Goal: Contribute content: Contribute content

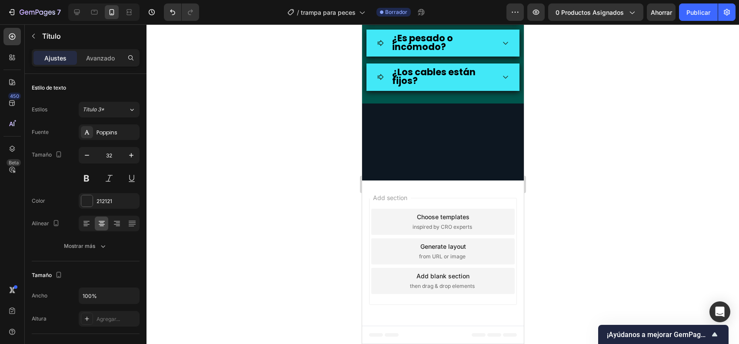
scroll to position [217, 0]
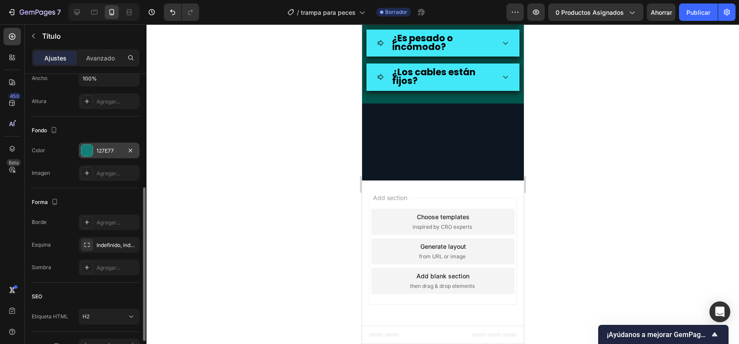
click at [82, 156] on div at bounding box center [86, 150] width 11 height 11
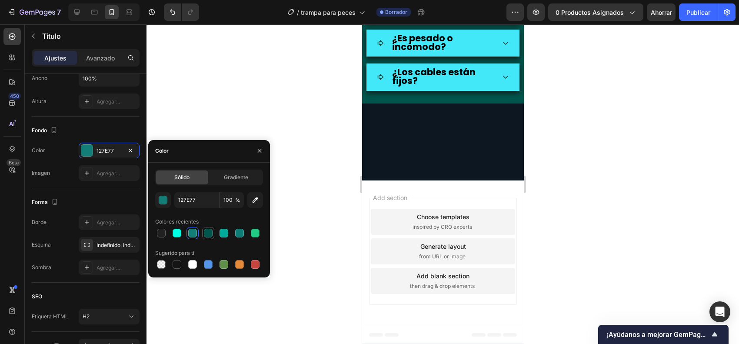
click at [210, 233] on div at bounding box center [208, 233] width 9 height 9
type input "00554C"
click at [568, 210] on div at bounding box center [442, 183] width 592 height 319
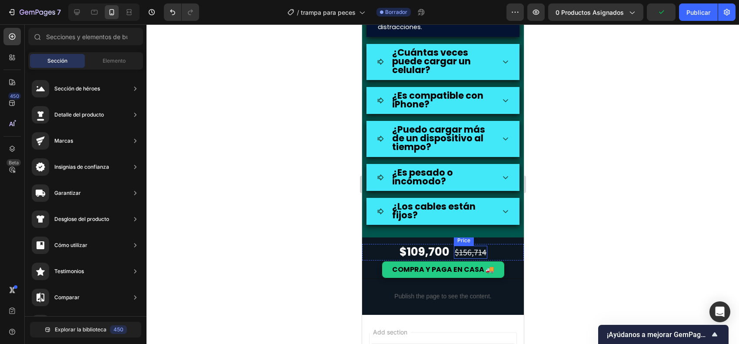
scroll to position [1684, 0]
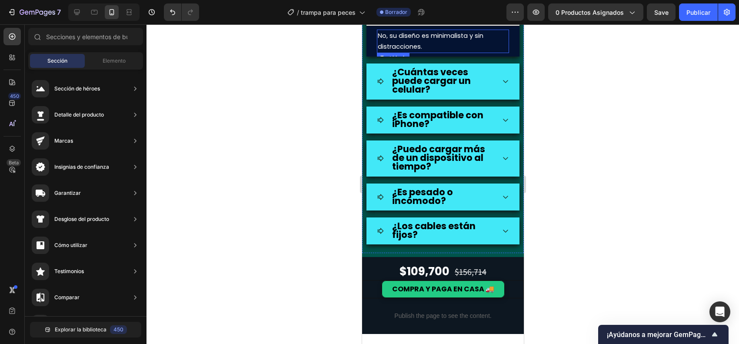
click at [484, 52] on p "No, su diseño es minimalista y sin distracciones." at bounding box center [442, 41] width 130 height 22
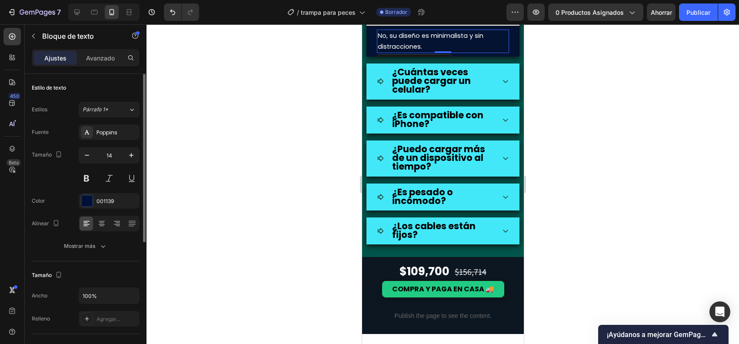
click at [87, 209] on div "Fuente Poppins Tamaño 14 Color 001139 Alinear Mostrar más" at bounding box center [86, 188] width 108 height 129
click at [86, 200] on div at bounding box center [86, 200] width 11 height 11
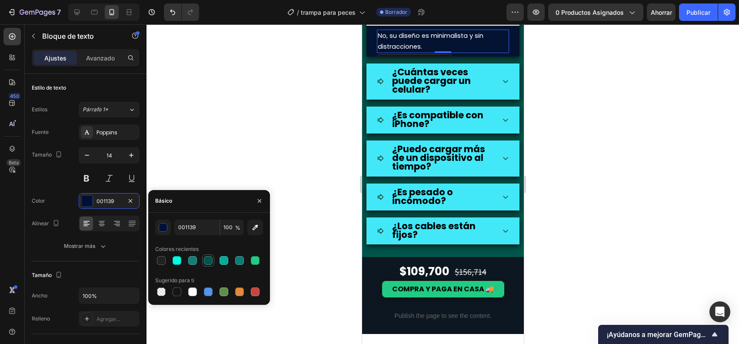
click at [212, 262] on div at bounding box center [208, 260] width 9 height 9
click at [207, 259] on div at bounding box center [208, 260] width 9 height 9
click at [193, 259] on div at bounding box center [192, 260] width 9 height 9
type input "127E77"
click at [372, 56] on div "No, su diseño es minimalista y sin distracciones. Text block 0" at bounding box center [442, 41] width 153 height 30
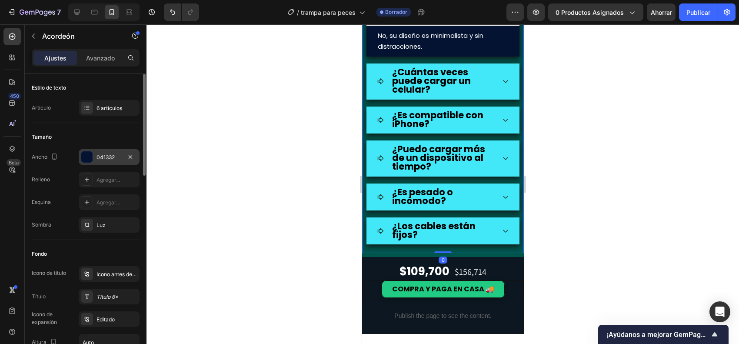
click at [94, 159] on div "041332" at bounding box center [109, 157] width 61 height 16
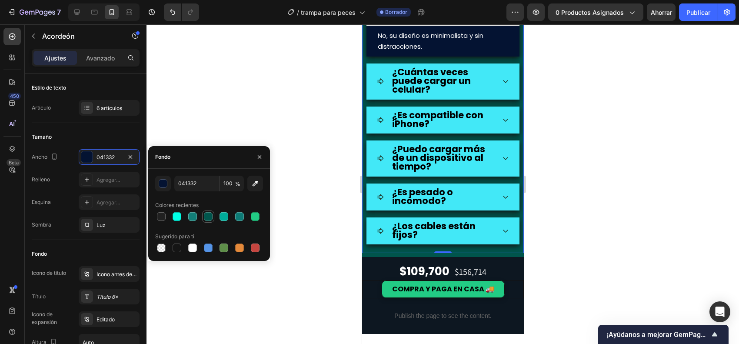
click at [207, 214] on div at bounding box center [208, 216] width 9 height 9
type input "00554C"
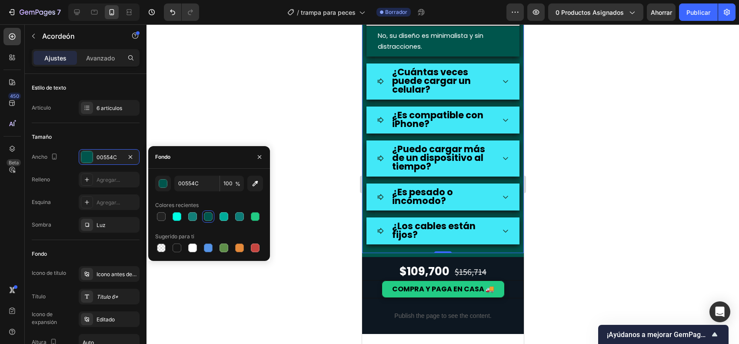
click at [555, 177] on div at bounding box center [442, 183] width 592 height 319
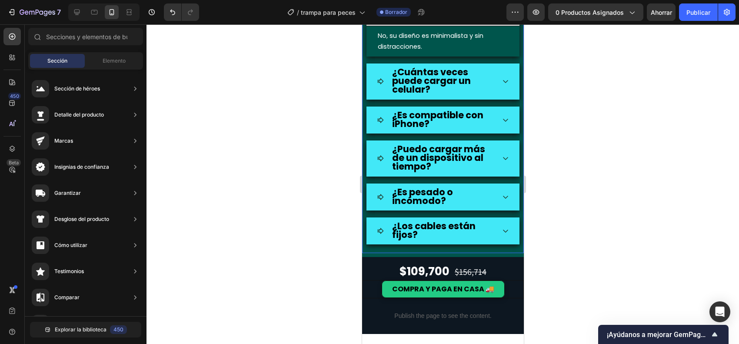
click at [501, 20] on icon at bounding box center [504, 16] width 7 height 7
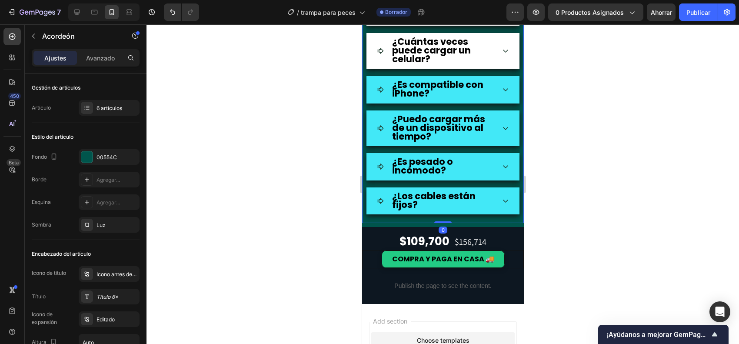
click at [499, 70] on div "¿Cuántas veces puede cargar un celular?" at bounding box center [442, 51] width 153 height 37
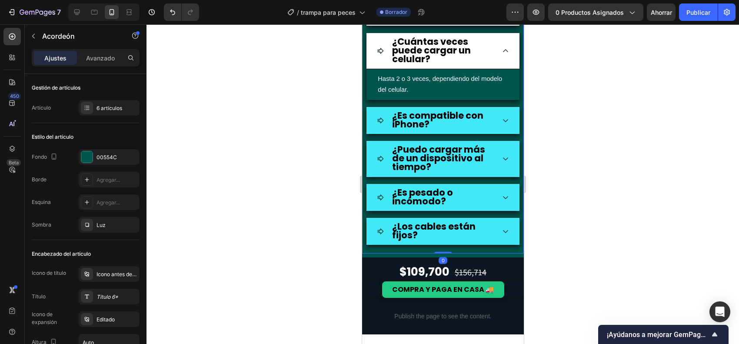
click at [499, 70] on div "¿Cuántas veces puede cargar un celular?" at bounding box center [442, 51] width 153 height 37
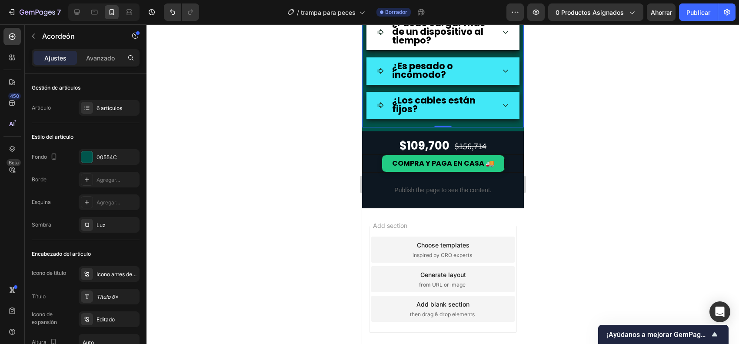
scroll to position [1792, 0]
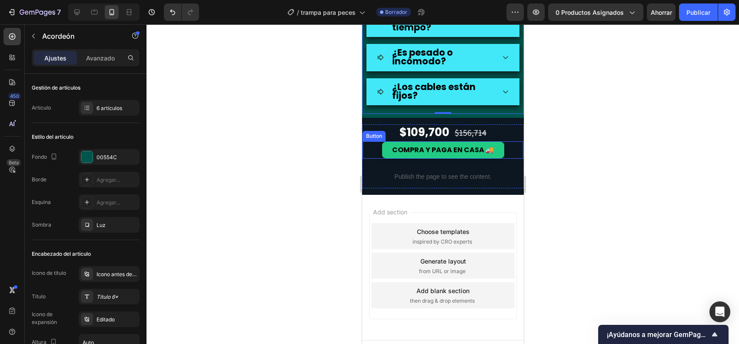
click at [366, 159] on div "COMPRA Y PAGA EN CASA 🚚 Button" at bounding box center [443, 150] width 162 height 18
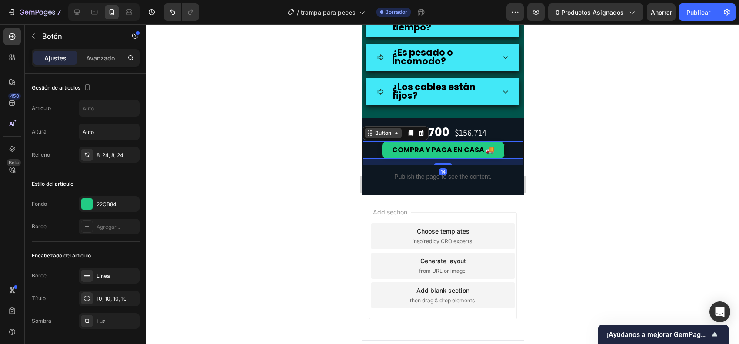
click at [373, 137] on div "Button" at bounding box center [383, 133] width 20 height 8
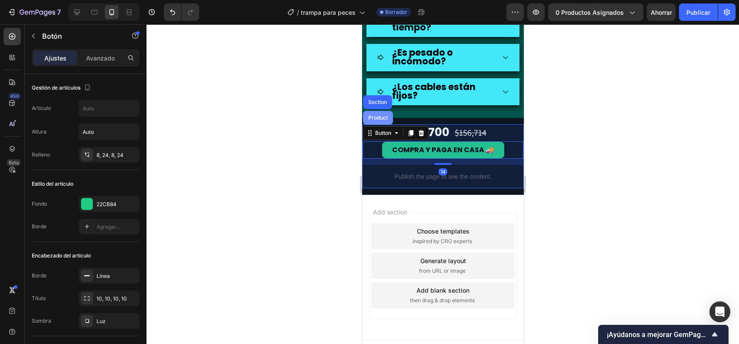
click at [373, 125] on div "Product" at bounding box center [377, 118] width 30 height 14
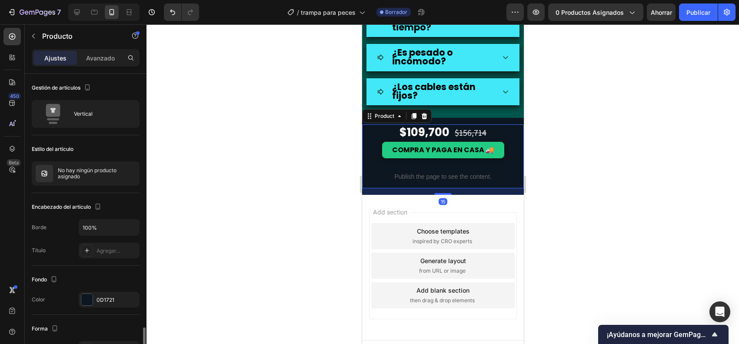
scroll to position [163, 0]
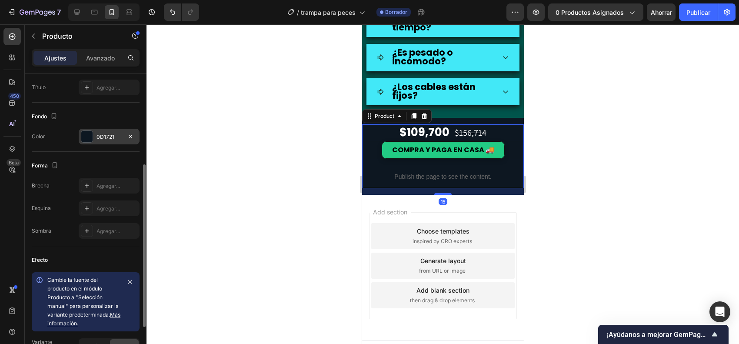
drag, startPoint x: 79, startPoint y: 129, endPoint x: 83, endPoint y: 137, distance: 8.2
click at [79, 133] on div "0D1721" at bounding box center [109, 137] width 61 height 16
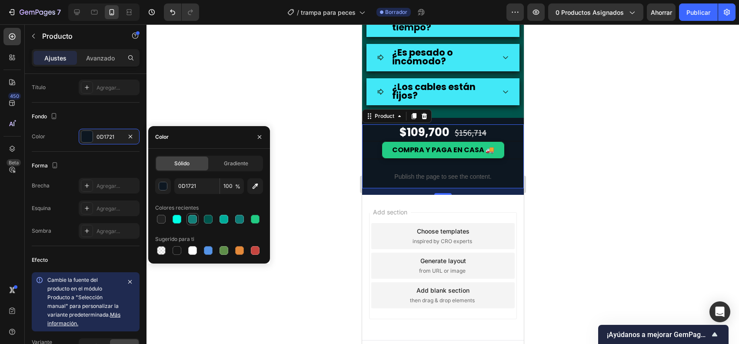
drag, startPoint x: 199, startPoint y: 217, endPoint x: 193, endPoint y: 219, distance: 5.4
click at [198, 217] on div at bounding box center [209, 219] width 108 height 12
click at [193, 219] on div at bounding box center [192, 219] width 9 height 9
type input "127E77"
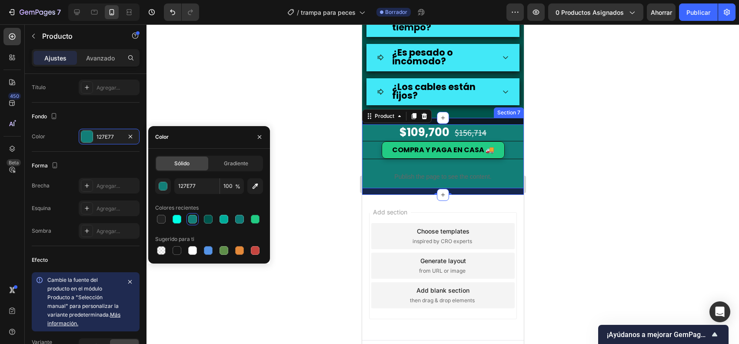
click at [451, 183] on div "$109,700 Price Price $156,714 Price Price Row COMPRA Y PAGA EN CASA 🚚 Button Pu…" at bounding box center [443, 156] width 162 height 77
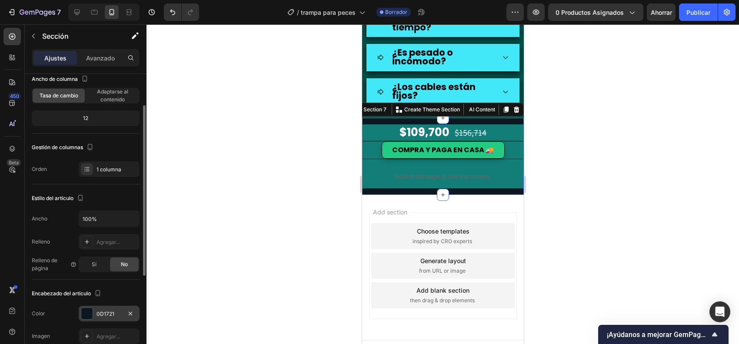
scroll to position [109, 0]
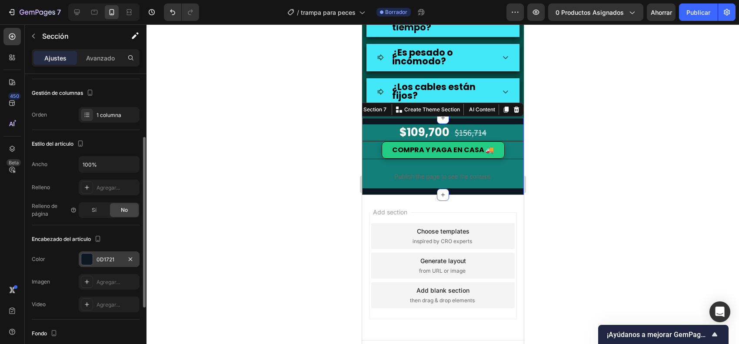
click at [94, 261] on div "0D1721" at bounding box center [109, 259] width 61 height 16
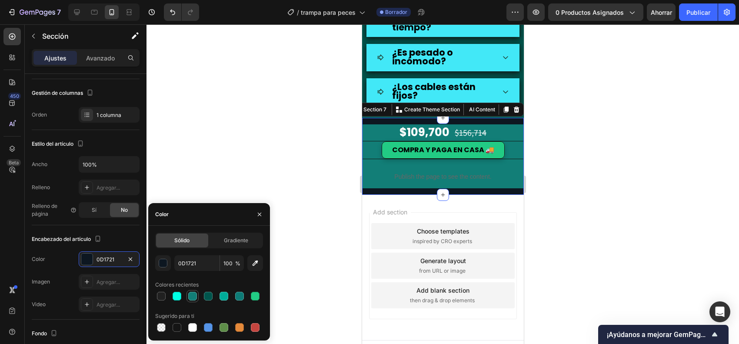
click at [195, 298] on div at bounding box center [192, 296] width 9 height 9
type input "127E77"
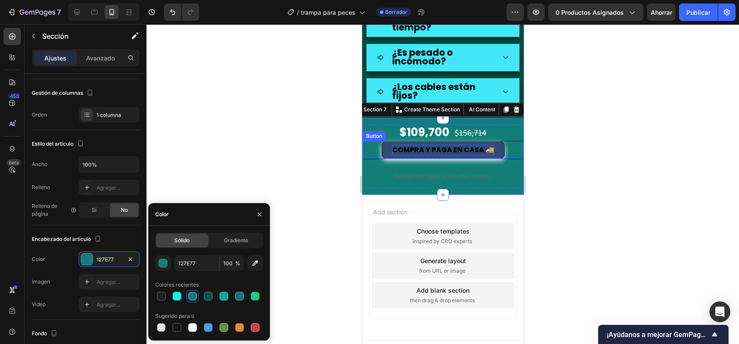
click at [411, 155] on span "COMPRA Y PAGA EN CASA 🚚" at bounding box center [443, 150] width 102 height 10
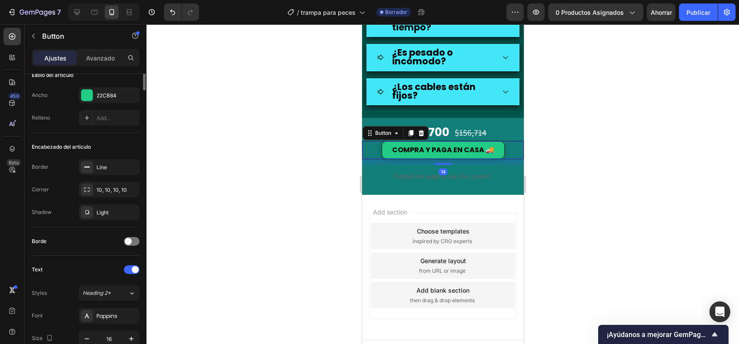
scroll to position [0, 0]
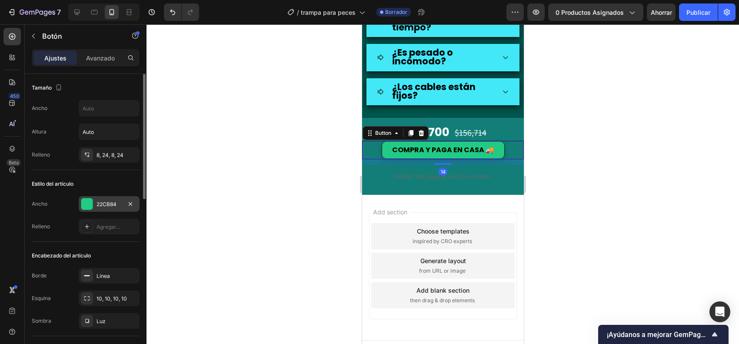
click at [94, 198] on div "22CB84" at bounding box center [109, 204] width 61 height 16
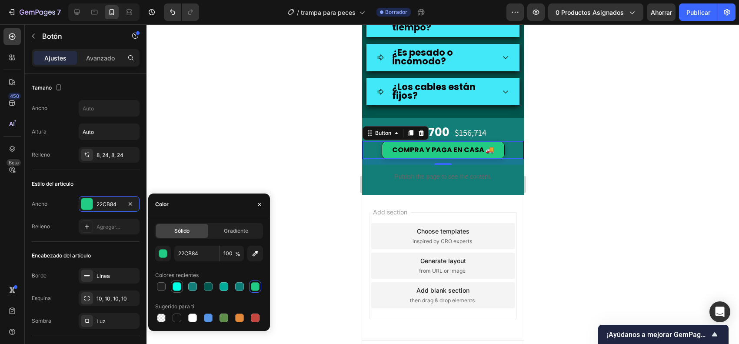
click at [179, 287] on div at bounding box center [177, 286] width 9 height 9
type input "00FFE5"
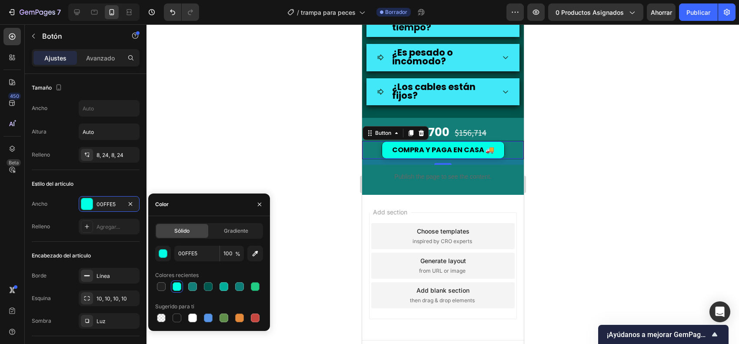
click at [616, 221] on div at bounding box center [442, 183] width 592 height 319
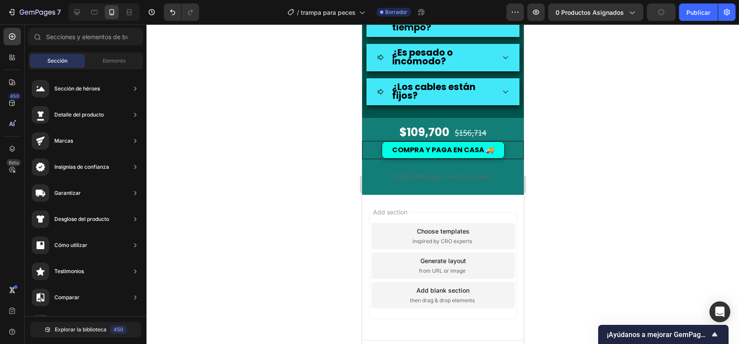
click at [631, 233] on div at bounding box center [442, 183] width 592 height 319
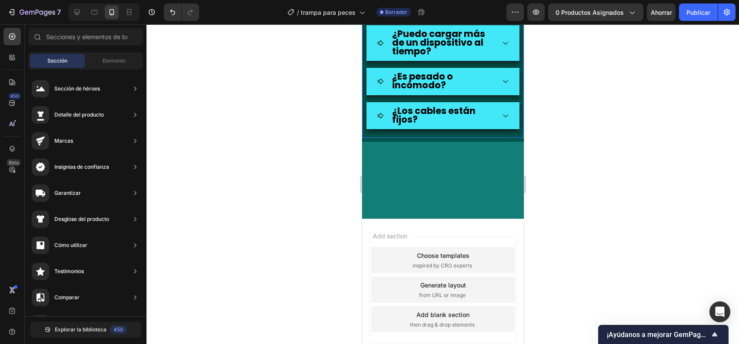
scroll to position [1792, 0]
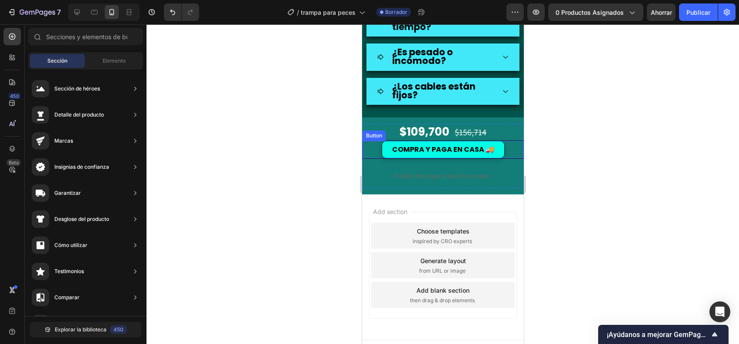
click at [364, 159] on div "COMPRA Y PAGA EN CASA 🚚 Button" at bounding box center [443, 149] width 162 height 18
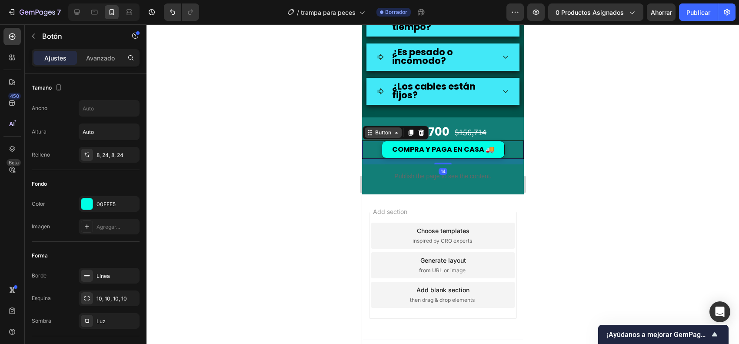
click at [375, 136] on div "Button" at bounding box center [383, 133] width 20 height 8
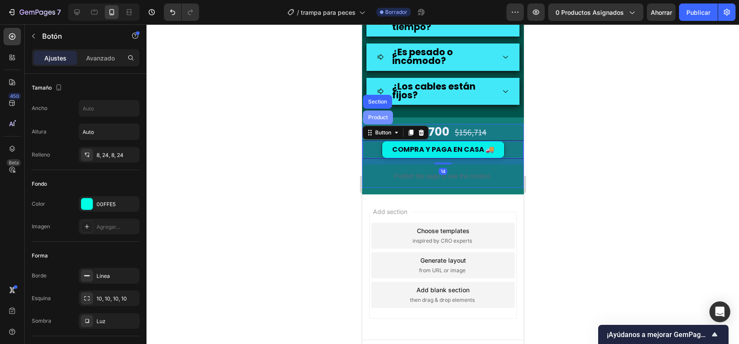
click at [382, 120] on div "Product" at bounding box center [377, 117] width 23 height 5
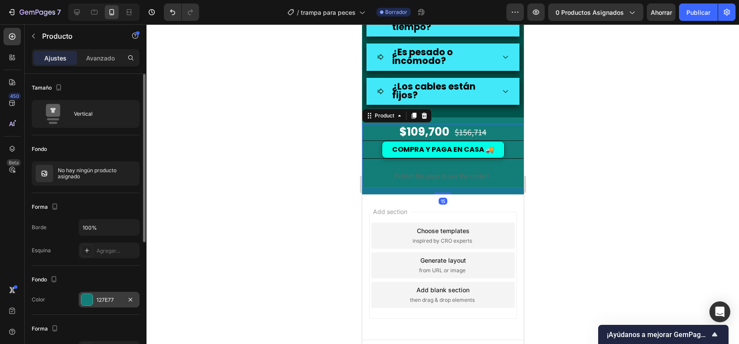
click at [88, 293] on div "127E77" at bounding box center [109, 300] width 61 height 16
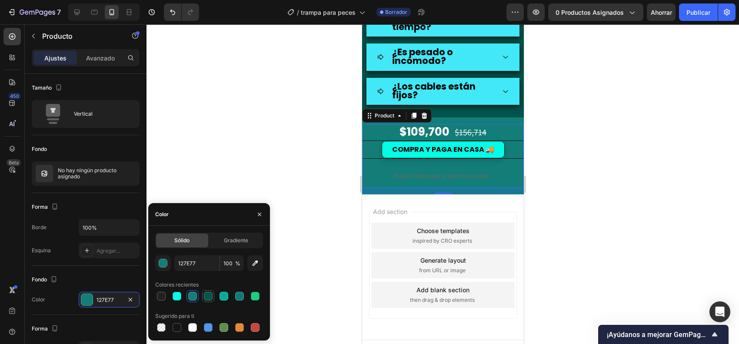
click at [212, 301] on div at bounding box center [208, 296] width 10 height 10
type input "00554C"
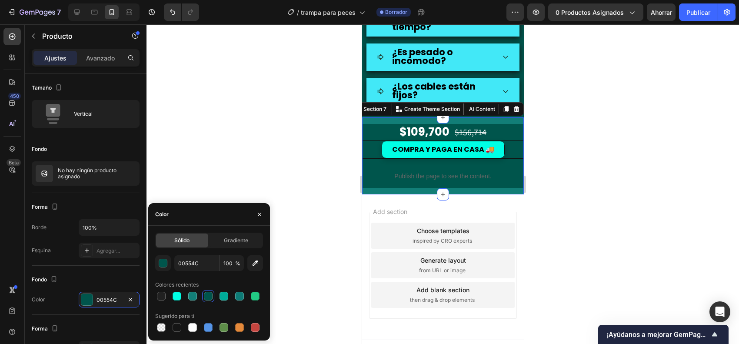
click at [490, 185] on div "$109,700 Price Price $156,714 Price Price Row COMPRA Y PAGA EN CASA 🚚 Button Pu…" at bounding box center [443, 155] width 162 height 77
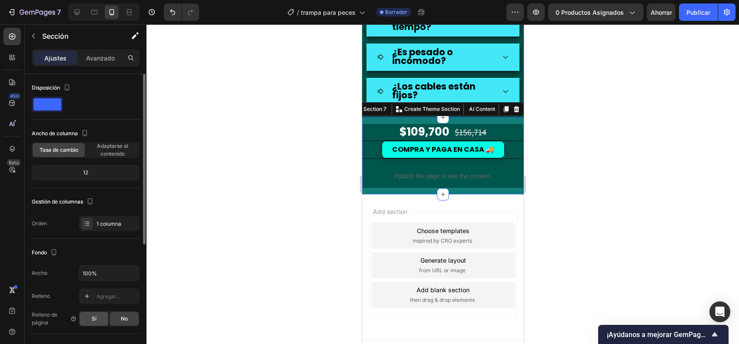
scroll to position [109, 0]
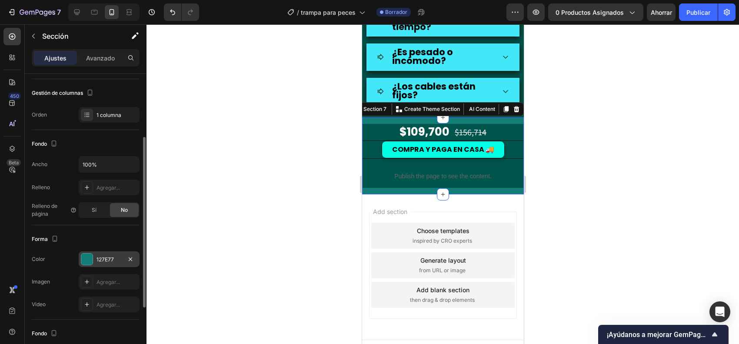
click at [89, 261] on div at bounding box center [86, 258] width 11 height 11
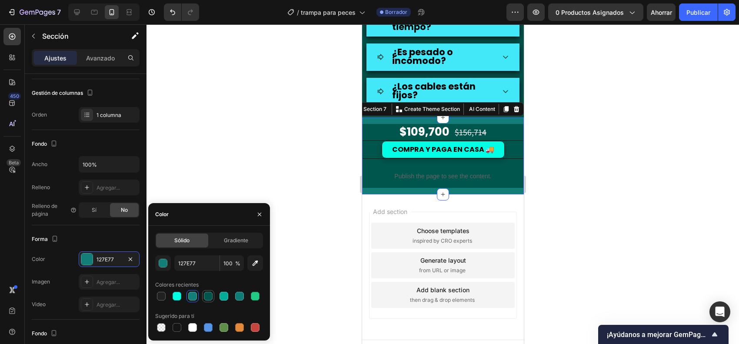
click at [209, 299] on div at bounding box center [208, 296] width 9 height 9
type input "00554C"
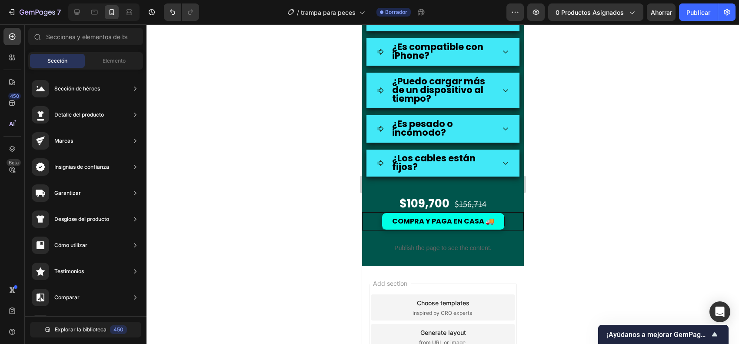
scroll to position [1730, 0]
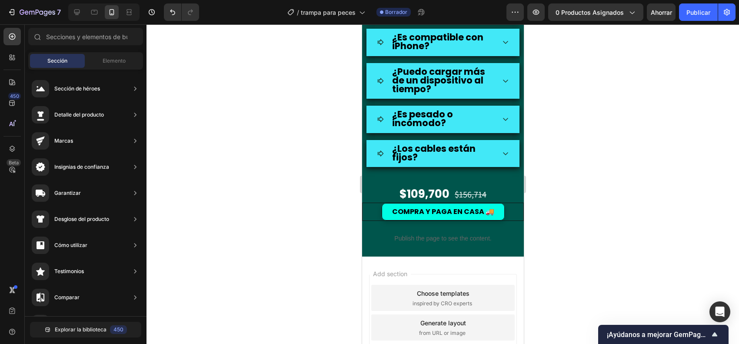
click at [551, 232] on div at bounding box center [442, 183] width 592 height 319
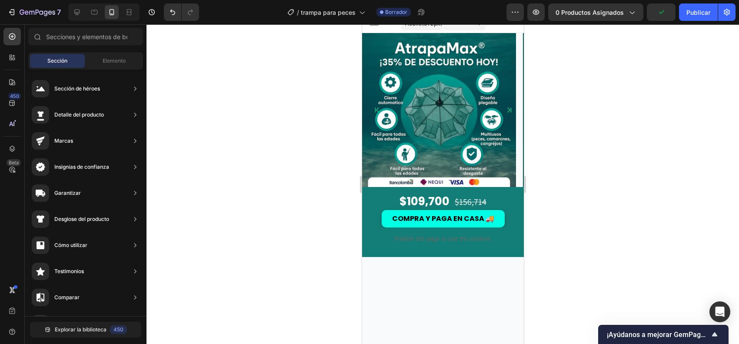
scroll to position [0, 0]
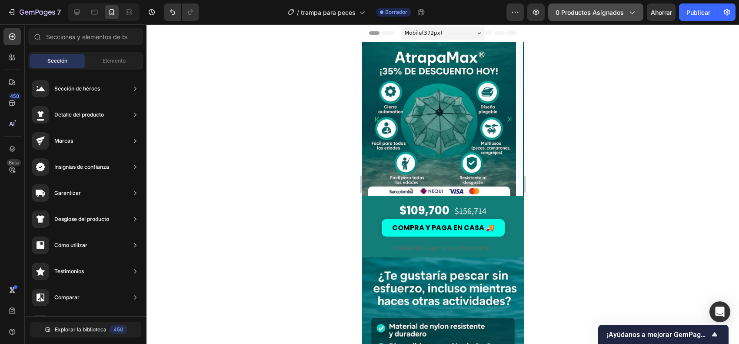
click at [621, 12] on font "0 productos asignados" at bounding box center [589, 12] width 68 height 7
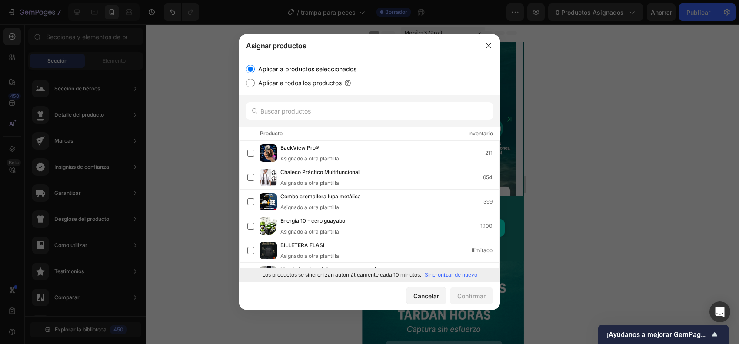
click at [442, 277] on font "Sincronizar de nuevo" at bounding box center [451, 274] width 53 height 7
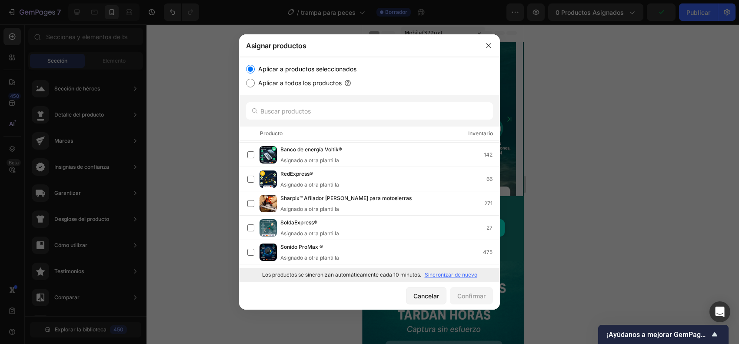
scroll to position [262, 0]
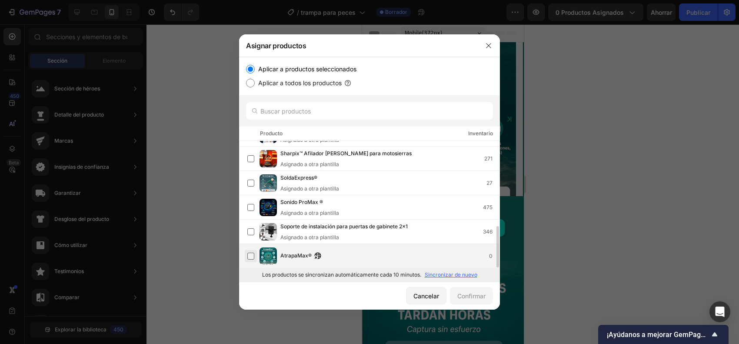
click at [250, 255] on label at bounding box center [250, 255] width 7 height 7
click at [468, 295] on font "Confirmar" at bounding box center [471, 295] width 28 height 7
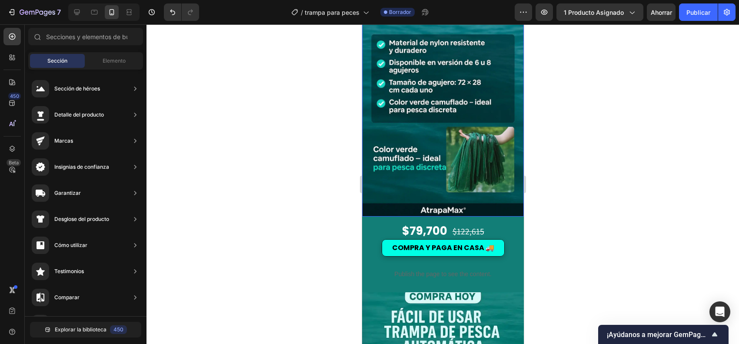
scroll to position [543, 0]
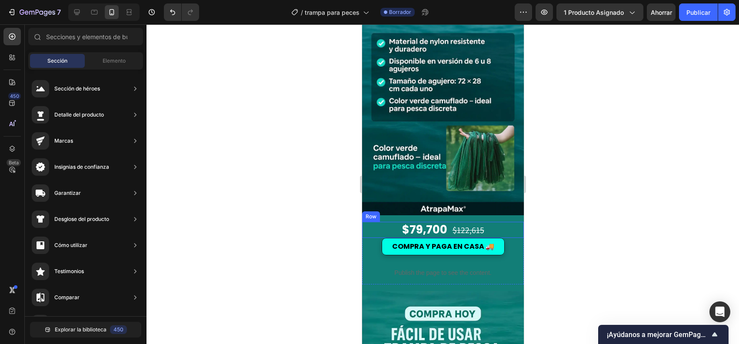
click at [381, 222] on div "$79,700 Price Price $122,615 Price Price Row" at bounding box center [443, 230] width 162 height 17
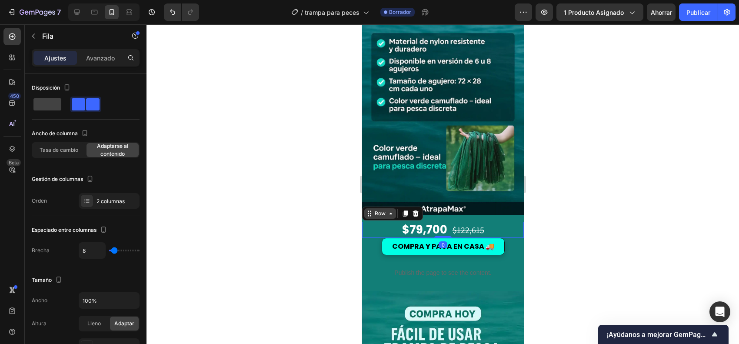
click at [388, 210] on icon at bounding box center [390, 213] width 7 height 7
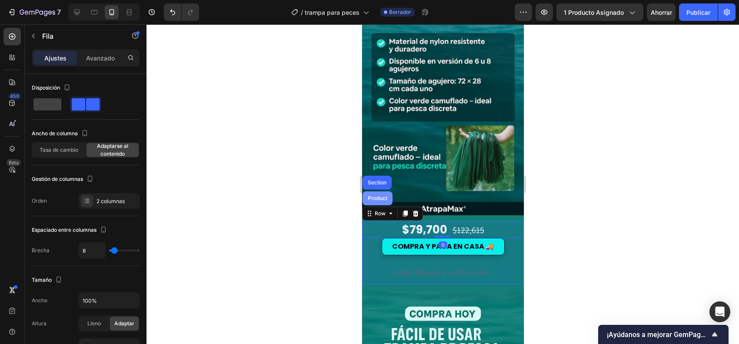
click at [388, 191] on div "Product" at bounding box center [377, 198] width 30 height 14
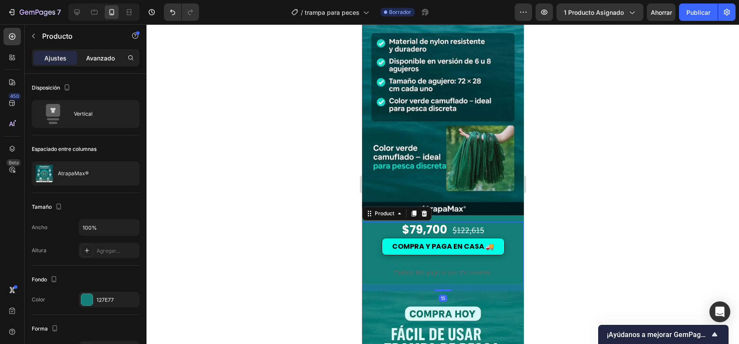
click at [104, 55] on font "Avanzado" at bounding box center [100, 57] width 29 height 7
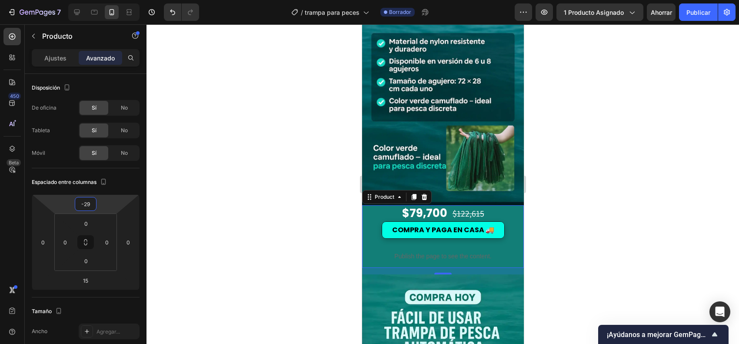
type input "-31"
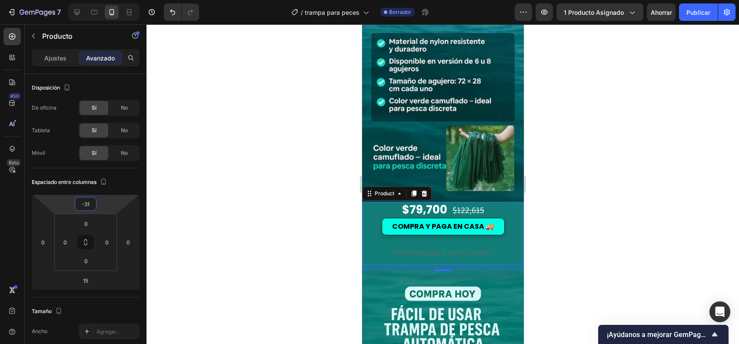
drag, startPoint x: 113, startPoint y: 206, endPoint x: 113, endPoint y: 219, distance: 12.2
click at [113, 0] on html "7 Version history / trampa para peces Borrador Avance 1 producto asignado Ahorr…" at bounding box center [369, 0] width 739 height 0
click at [625, 247] on div at bounding box center [442, 183] width 592 height 319
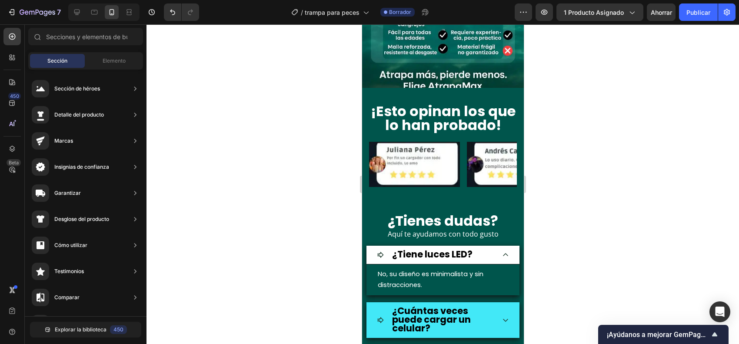
scroll to position [1467, 0]
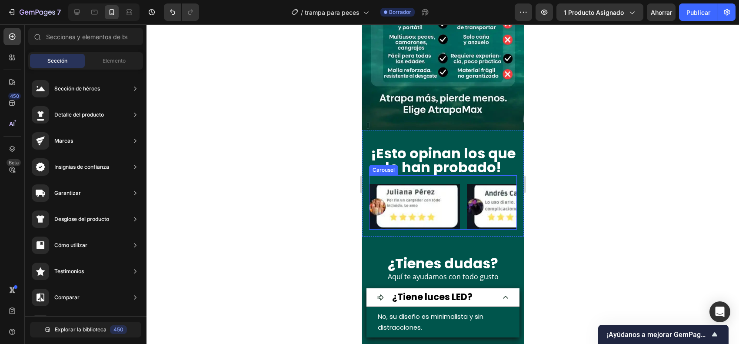
click at [462, 175] on div "Image Image Image Image Image Carousel" at bounding box center [442, 202] width 148 height 54
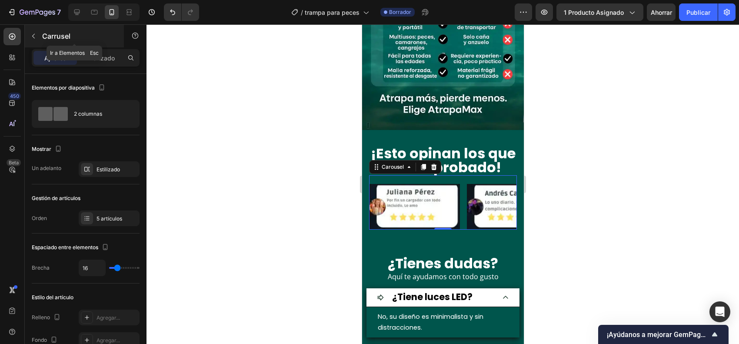
click at [33, 35] on icon "button" at bounding box center [33, 36] width 7 height 7
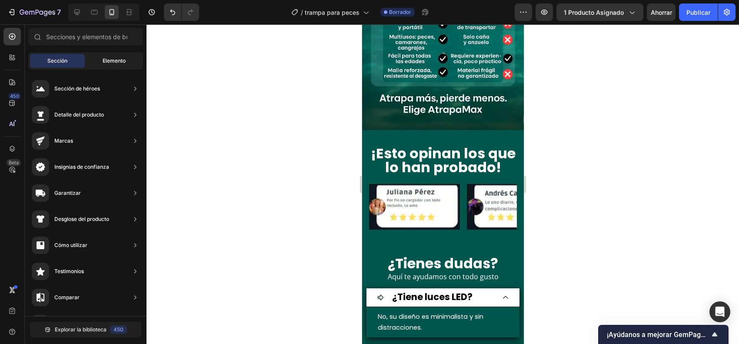
click at [101, 54] on div "Elemento" at bounding box center [113, 61] width 55 height 14
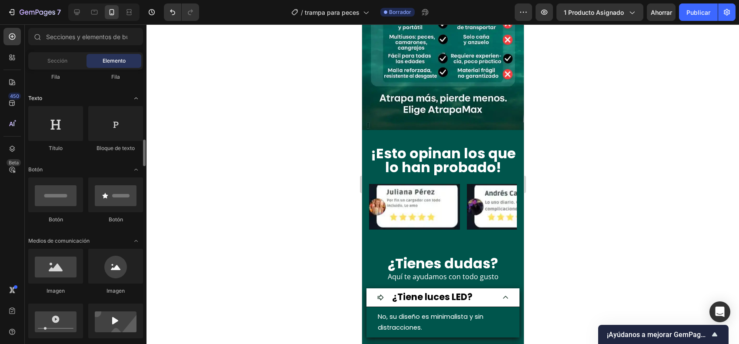
scroll to position [217, 0]
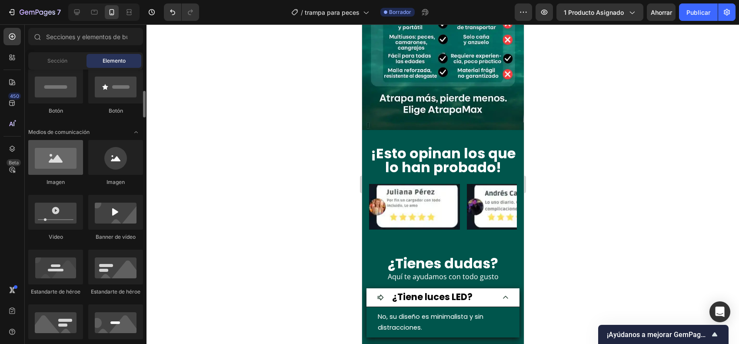
click at [66, 167] on div at bounding box center [55, 157] width 55 height 35
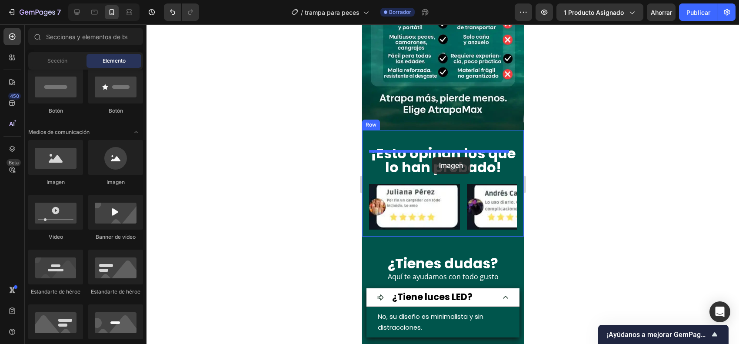
drag, startPoint x: 428, startPoint y: 192, endPoint x: 432, endPoint y: 157, distance: 35.0
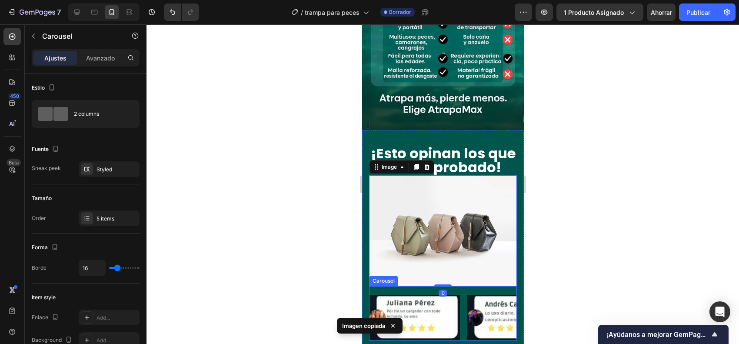
click at [414, 286] on div "Image Image Image Image Image Carousel" at bounding box center [442, 313] width 148 height 54
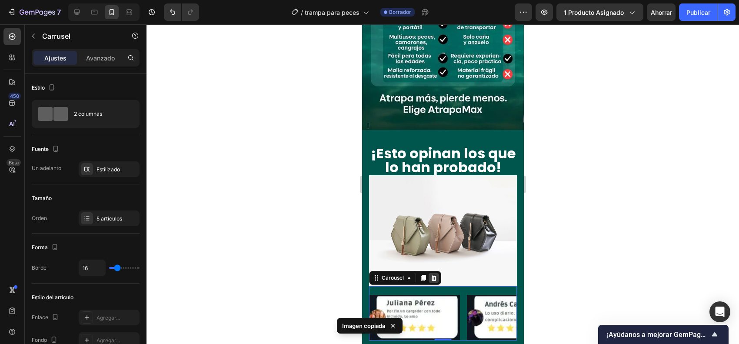
click at [431, 275] on icon at bounding box center [434, 278] width 6 height 6
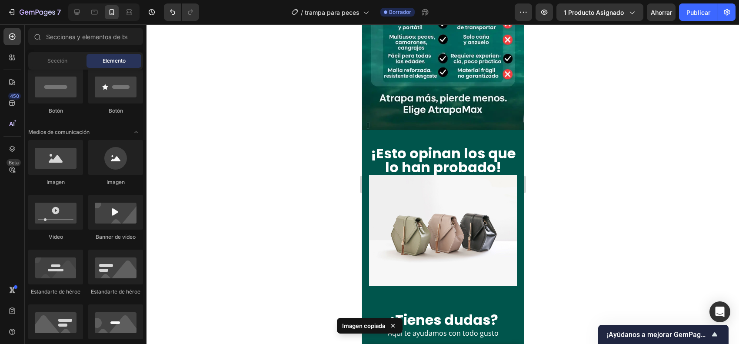
click at [580, 220] on div at bounding box center [442, 183] width 592 height 319
click at [467, 228] on img at bounding box center [442, 230] width 148 height 111
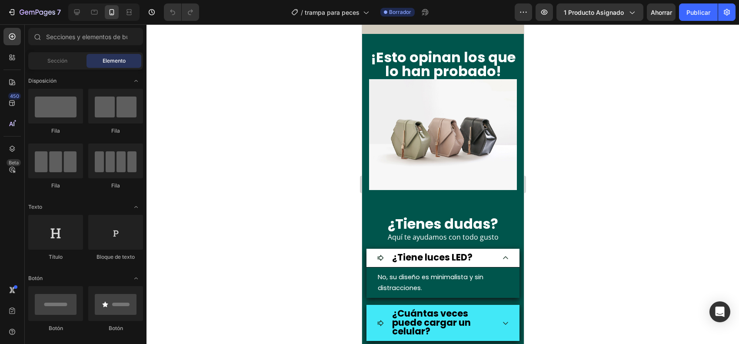
scroll to position [1398, 0]
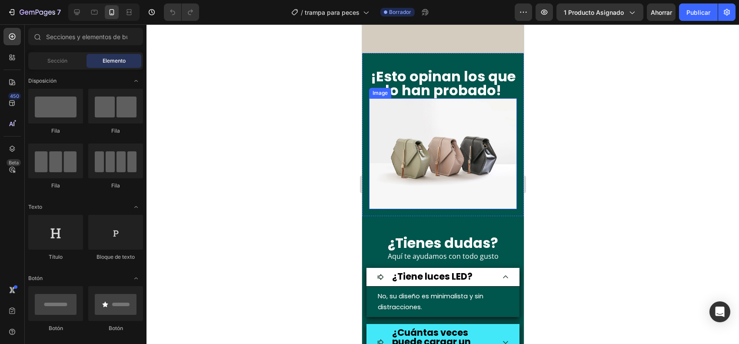
click at [440, 140] on img at bounding box center [442, 153] width 148 height 111
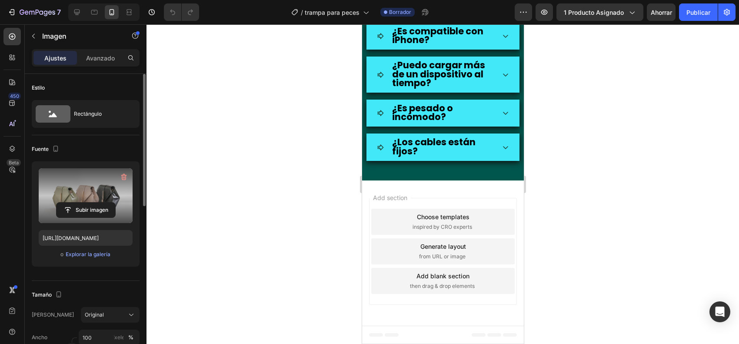
click at [90, 200] on label at bounding box center [86, 195] width 94 height 55
click at [90, 202] on input "file" at bounding box center [85, 209] width 59 height 15
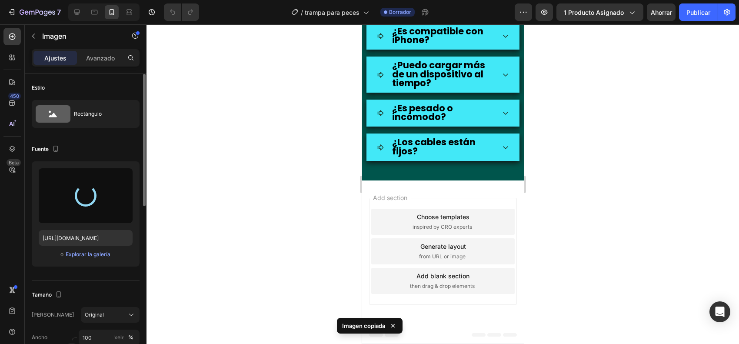
type input "[URL][DOMAIN_NAME]"
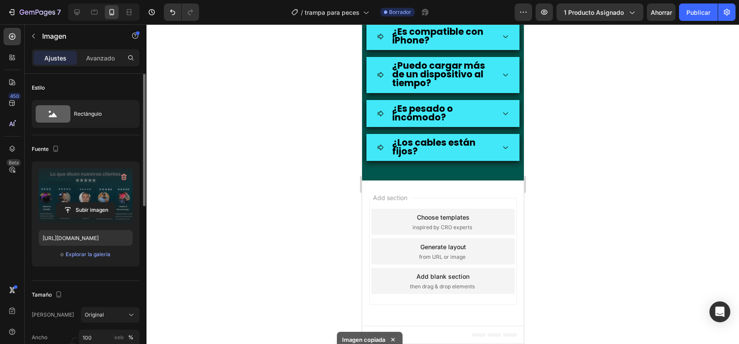
click at [541, 147] on div at bounding box center [442, 183] width 592 height 319
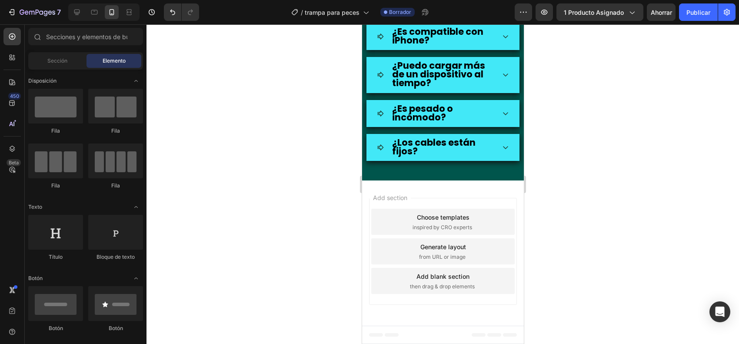
drag, startPoint x: 468, startPoint y: 241, endPoint x: 425, endPoint y: 259, distance: 46.3
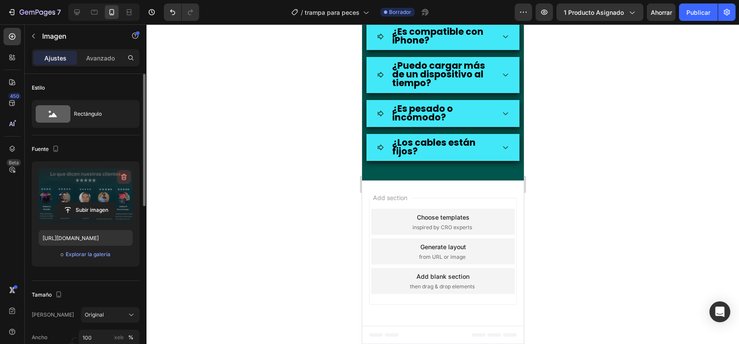
click at [124, 178] on icon "button" at bounding box center [123, 177] width 9 height 9
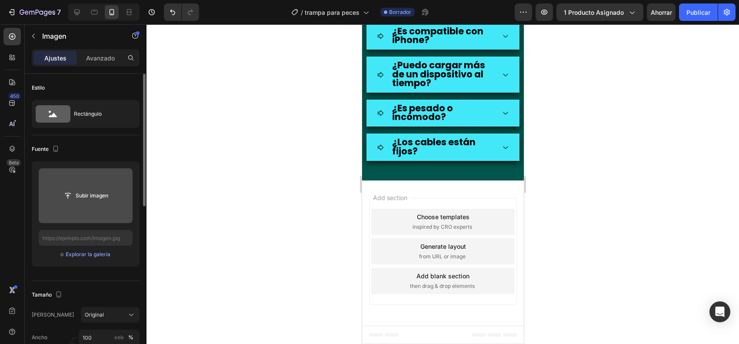
click at [92, 198] on input "file" at bounding box center [85, 195] width 59 height 15
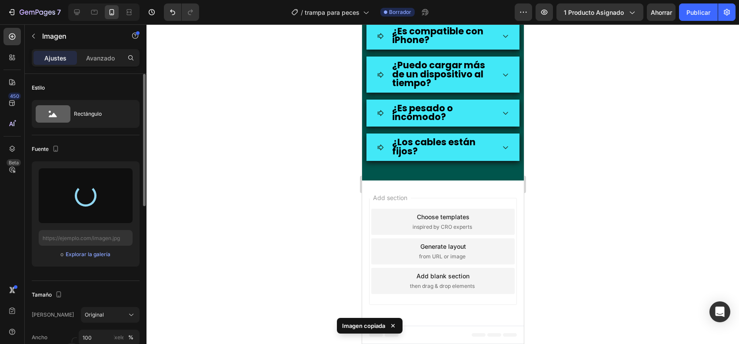
type input "[URL][DOMAIN_NAME]"
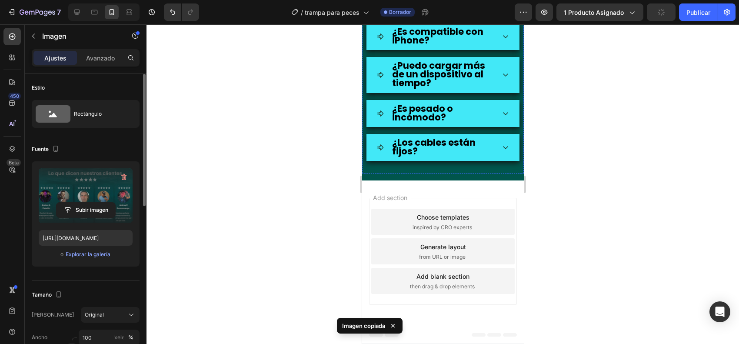
click at [553, 193] on div at bounding box center [442, 183] width 592 height 319
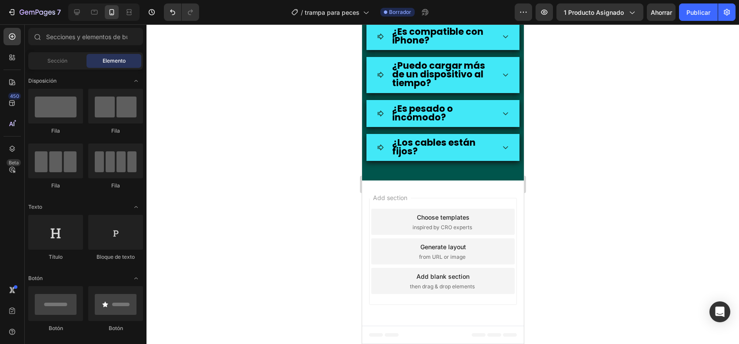
click at [566, 168] on div at bounding box center [442, 183] width 592 height 319
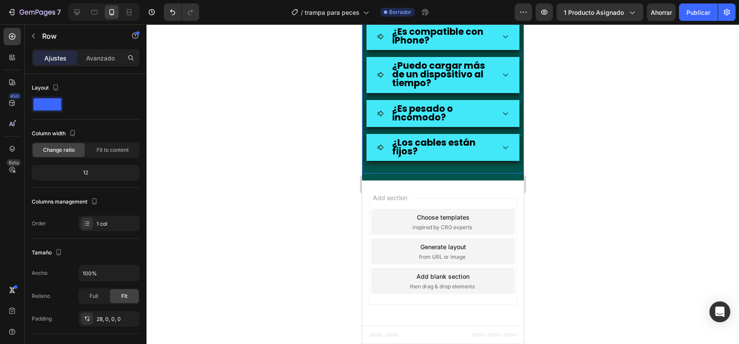
click at [455, 174] on div "¿Tienes dudas? Heading 0 Aquí te ayudamos con todo gusto Text block ¿Tiene luce…" at bounding box center [443, 26] width 162 height 295
click at [112, 61] on font "Avanzado" at bounding box center [100, 57] width 29 height 7
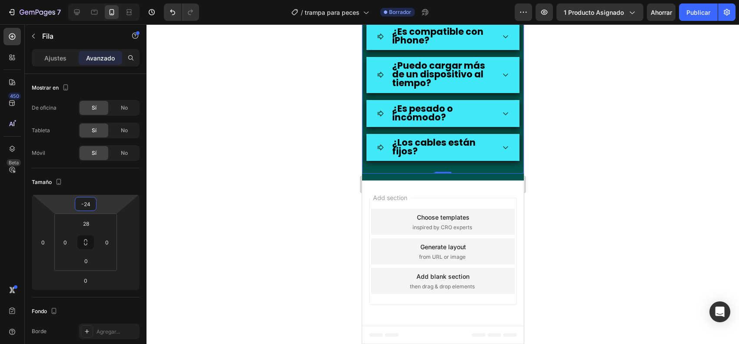
type input "-28"
drag, startPoint x: 112, startPoint y: 201, endPoint x: 112, endPoint y: 209, distance: 7.8
click at [112, 0] on html "7 Version history / trampa para peces Borrador Avance 1 producto asignado Ahorr…" at bounding box center [369, 0] width 739 height 0
click at [693, 209] on div at bounding box center [442, 183] width 592 height 319
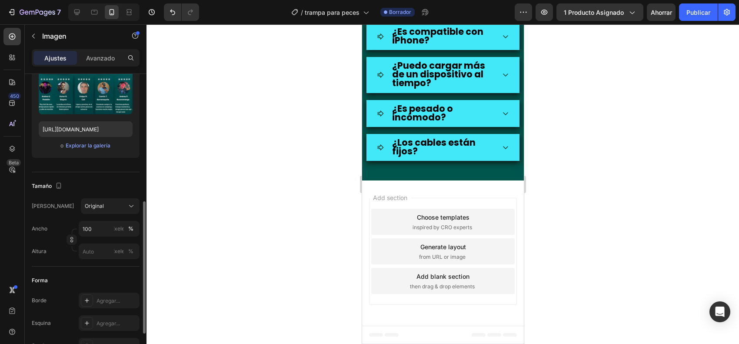
scroll to position [163, 0]
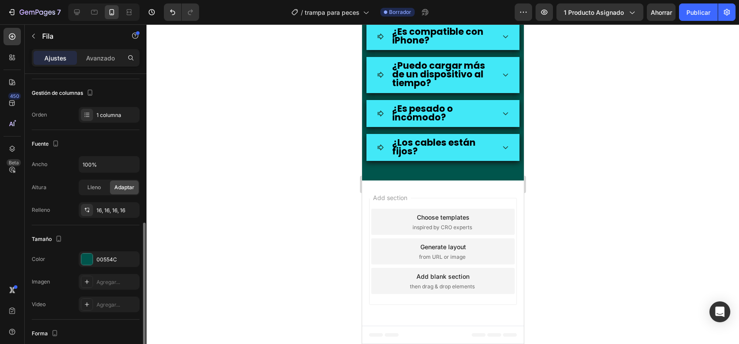
scroll to position [214, 0]
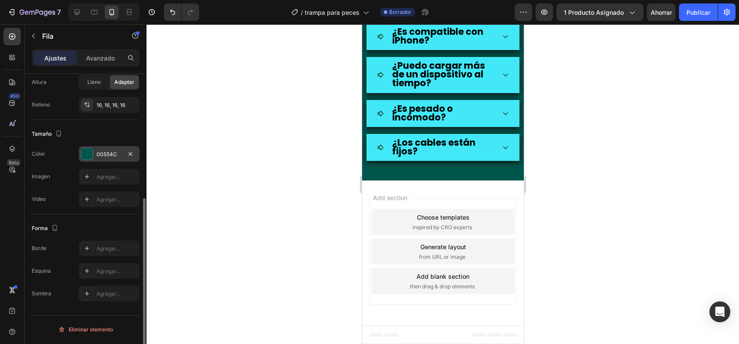
click at [83, 149] on div at bounding box center [86, 153] width 11 height 11
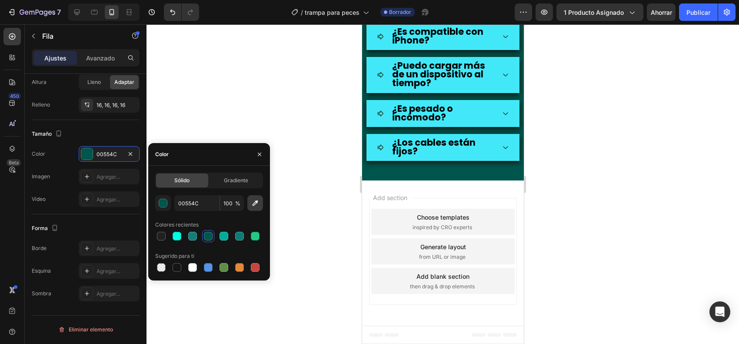
click at [259, 202] on icon "button" at bounding box center [255, 203] width 9 height 9
type input "015E5F"
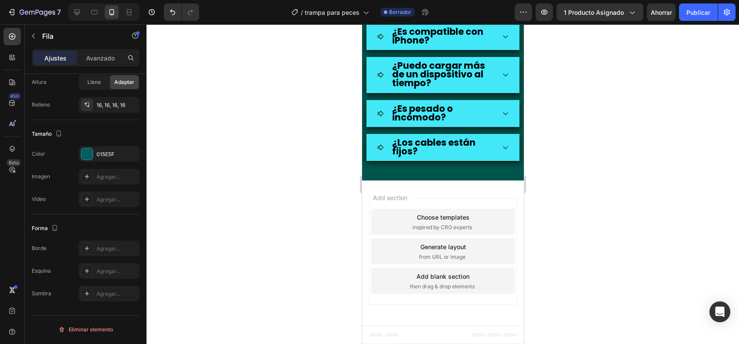
click at [586, 176] on div at bounding box center [442, 183] width 592 height 319
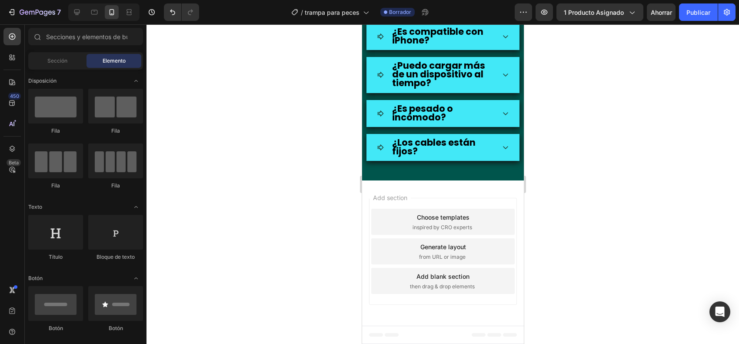
scroll to position [1398, 0]
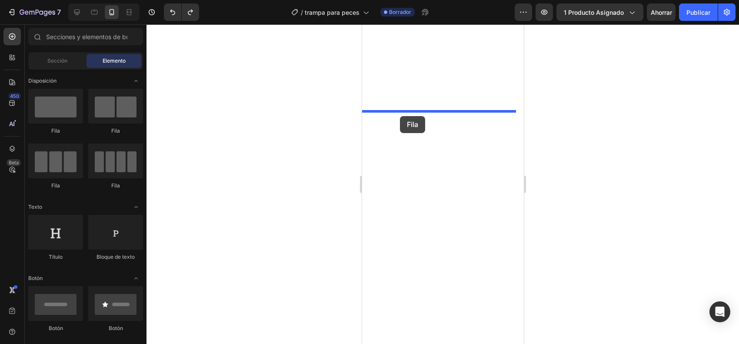
drag, startPoint x: 412, startPoint y: 126, endPoint x: 392, endPoint y: 119, distance: 20.9
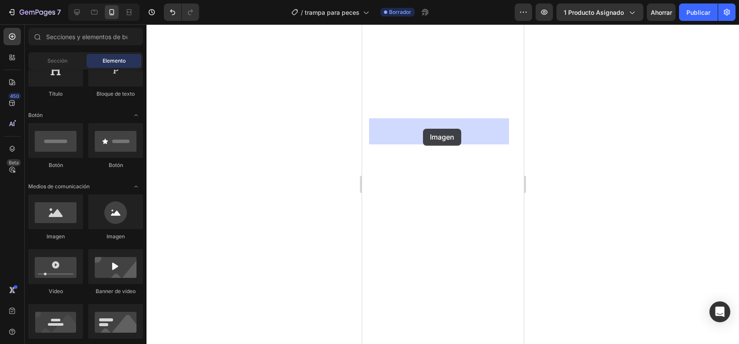
drag, startPoint x: 416, startPoint y: 229, endPoint x: 423, endPoint y: 129, distance: 100.2
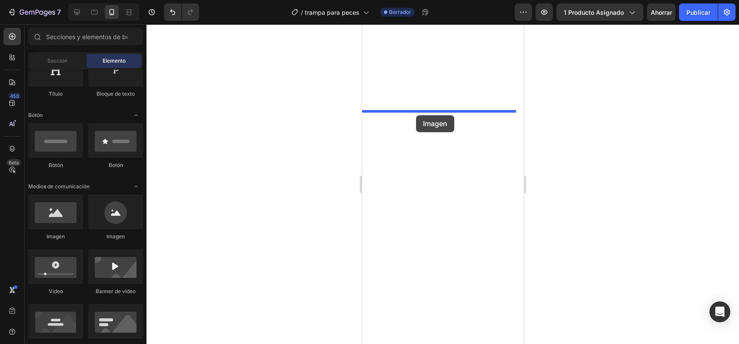
drag, startPoint x: 418, startPoint y: 258, endPoint x: 416, endPoint y: 115, distance: 142.6
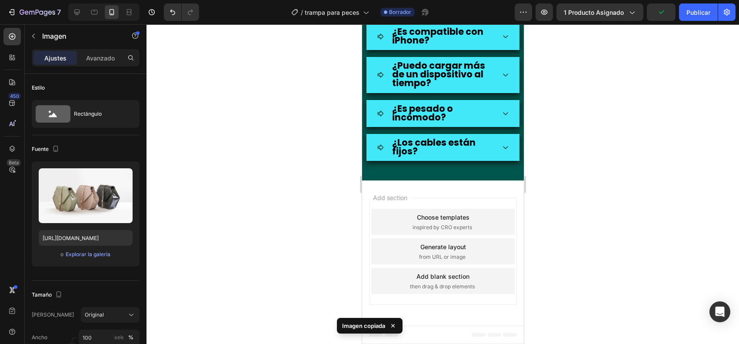
drag, startPoint x: 397, startPoint y: 181, endPoint x: 394, endPoint y: 171, distance: 10.7
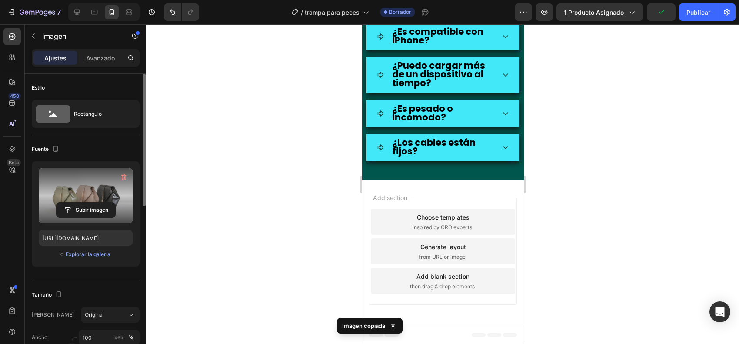
click at [105, 199] on label at bounding box center [86, 195] width 94 height 55
click at [105, 202] on input "file" at bounding box center [85, 209] width 59 height 15
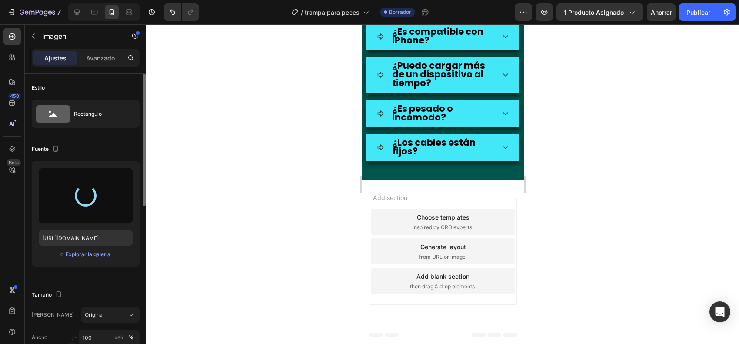
type input "[URL][DOMAIN_NAME]"
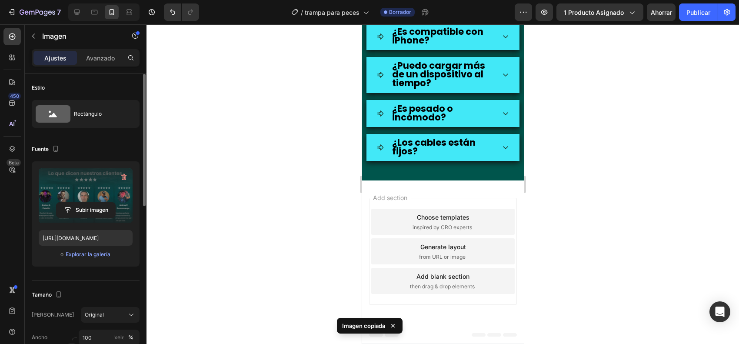
click at [585, 144] on div at bounding box center [442, 183] width 592 height 319
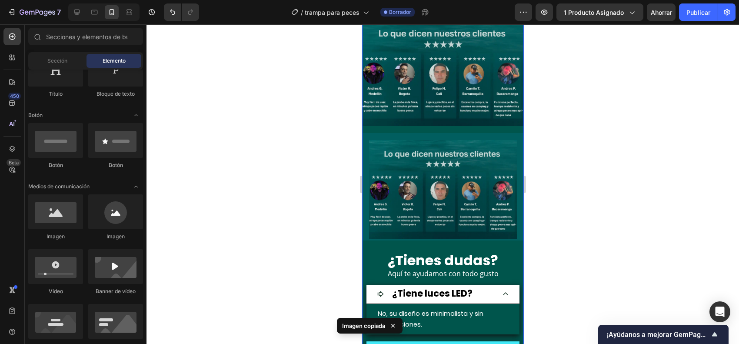
scroll to position [1507, 0]
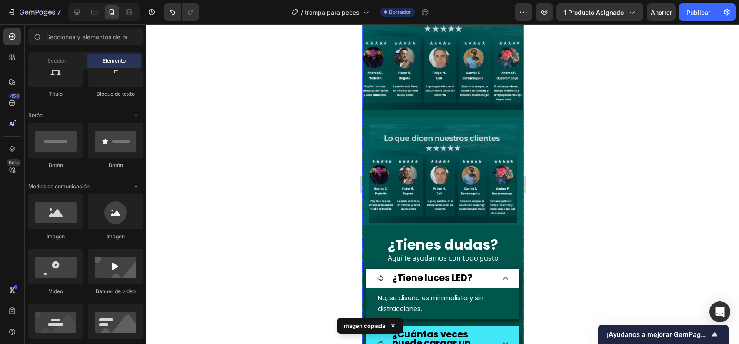
click at [399, 104] on div "Image" at bounding box center [443, 57] width 162 height 108
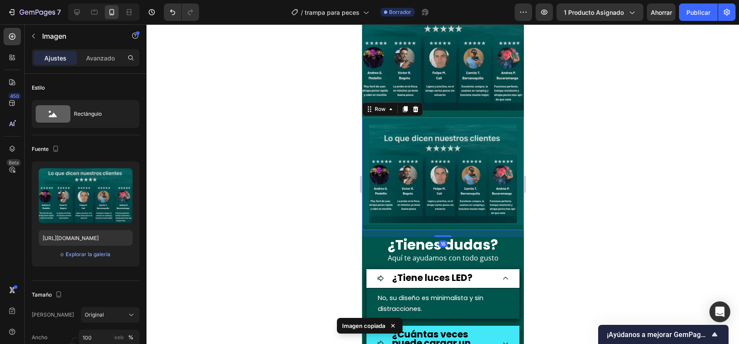
click at [394, 117] on div "Image Row 16" at bounding box center [443, 173] width 162 height 113
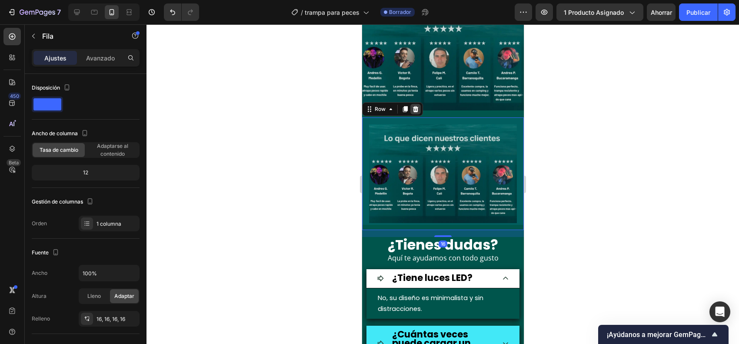
click at [417, 106] on icon at bounding box center [415, 109] width 6 height 6
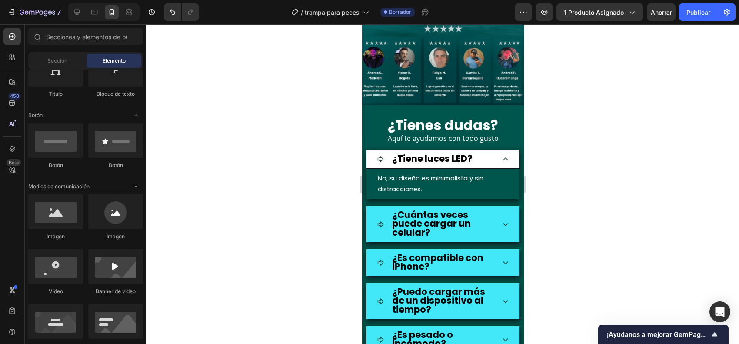
click at [574, 144] on div at bounding box center [442, 183] width 592 height 319
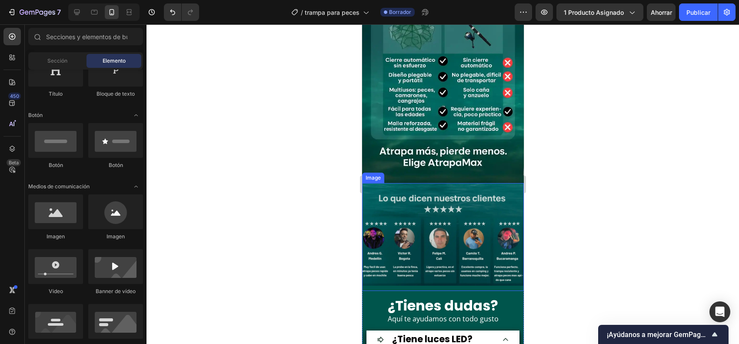
scroll to position [1398, 0]
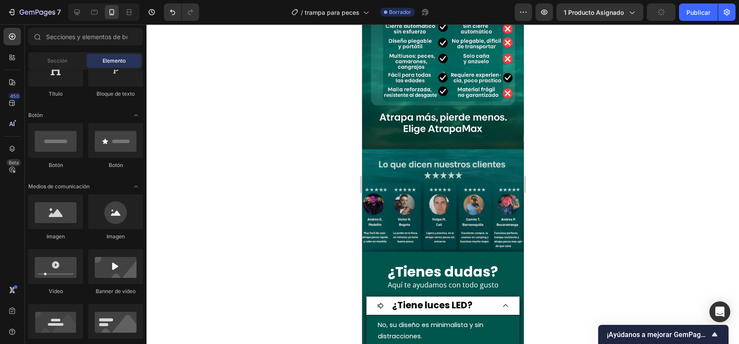
click at [564, 173] on div at bounding box center [442, 183] width 592 height 319
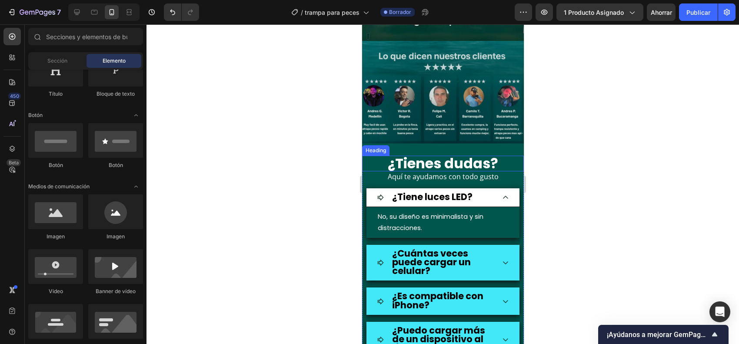
scroll to position [1507, 0]
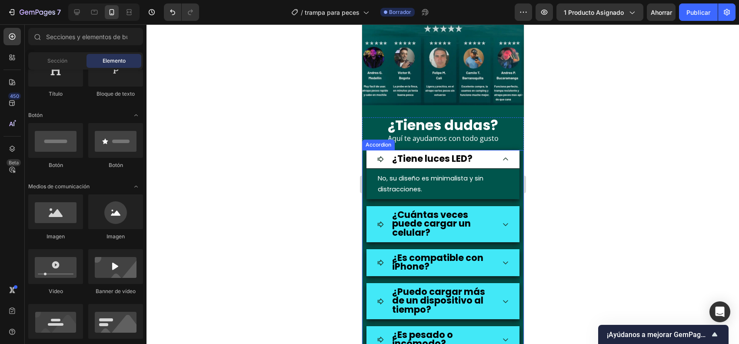
click at [501, 156] on icon at bounding box center [504, 159] width 7 height 7
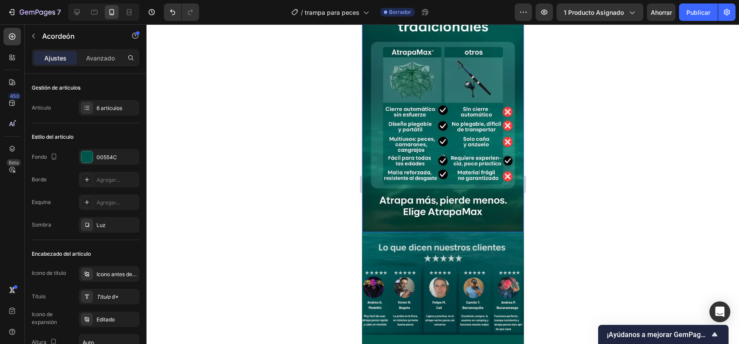
scroll to position [1344, 0]
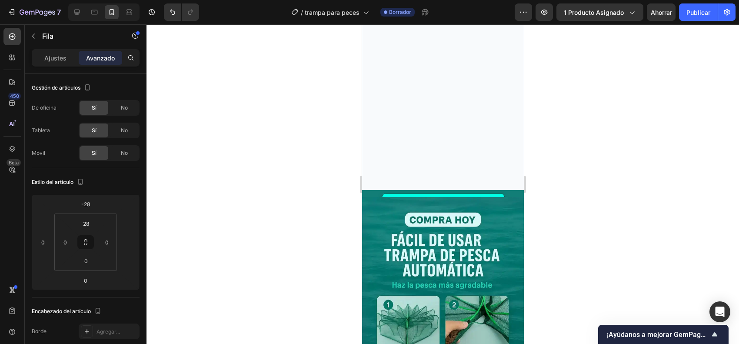
scroll to position [543, 0]
click at [484, 220] on img at bounding box center [443, 326] width 162 height 259
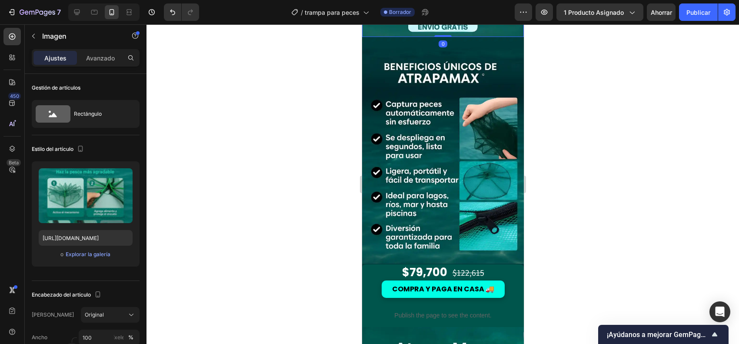
click at [589, 229] on div at bounding box center [442, 183] width 592 height 319
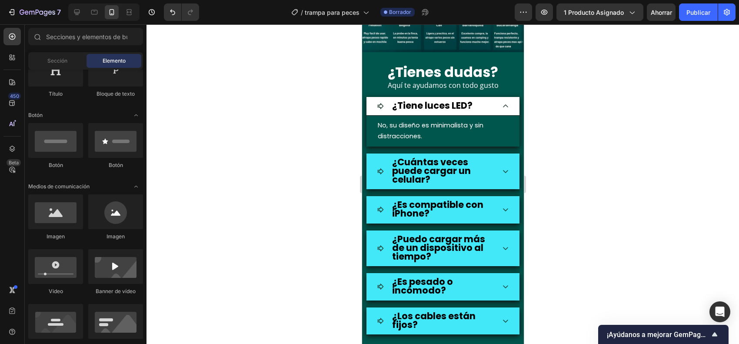
scroll to position [1563, 0]
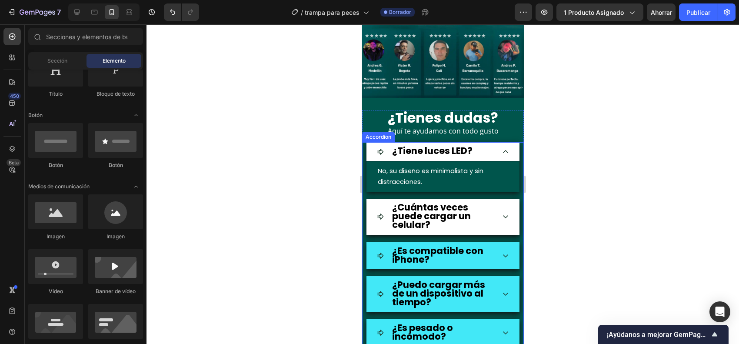
click at [503, 207] on div "¿Cuántas veces puede cargar un celular?" at bounding box center [442, 217] width 153 height 37
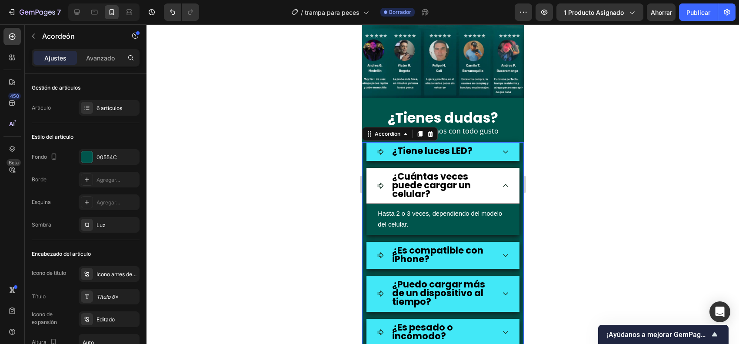
click at [498, 176] on div "¿Cuántas veces puede cargar un celular?" at bounding box center [442, 186] width 153 height 37
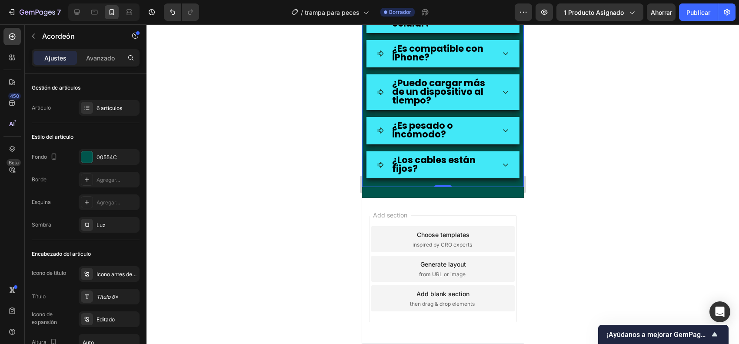
scroll to position [1750, 0]
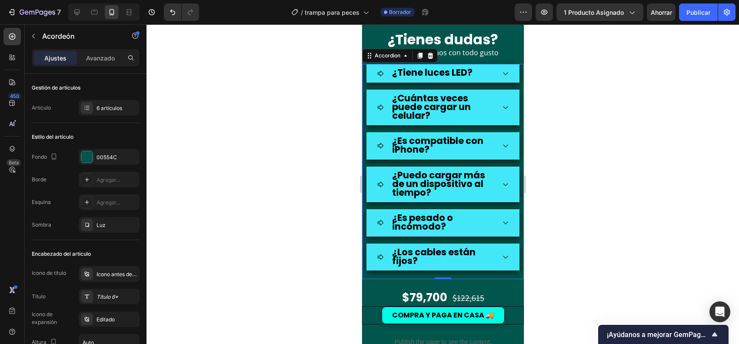
click at [591, 185] on div at bounding box center [442, 183] width 592 height 319
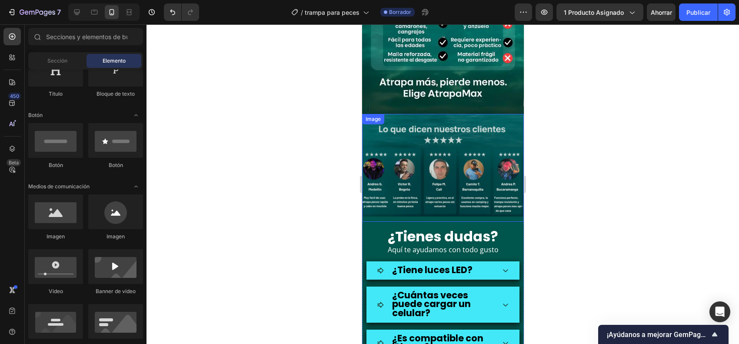
scroll to position [1479, 0]
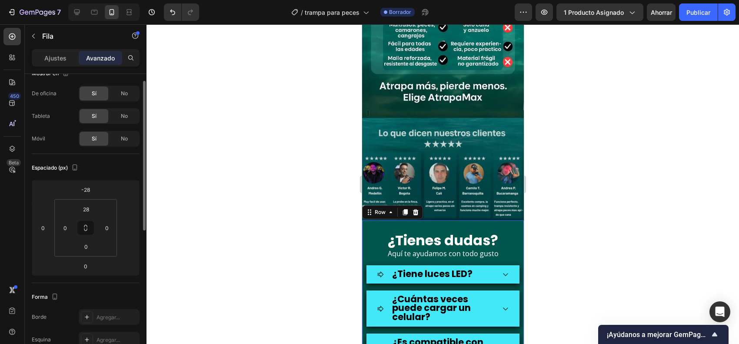
scroll to position [0, 0]
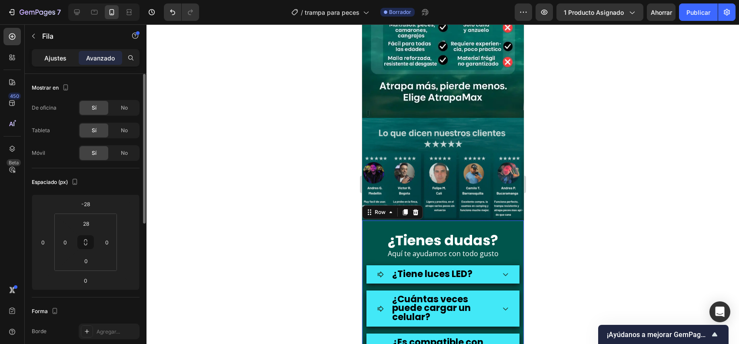
click at [61, 51] on div "Ajustes" at bounding box center [54, 58] width 43 height 14
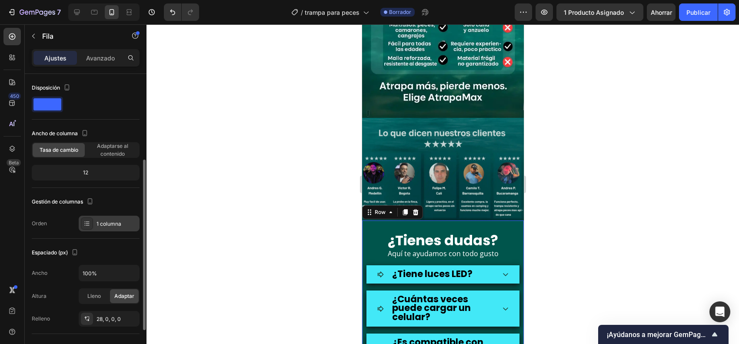
scroll to position [214, 0]
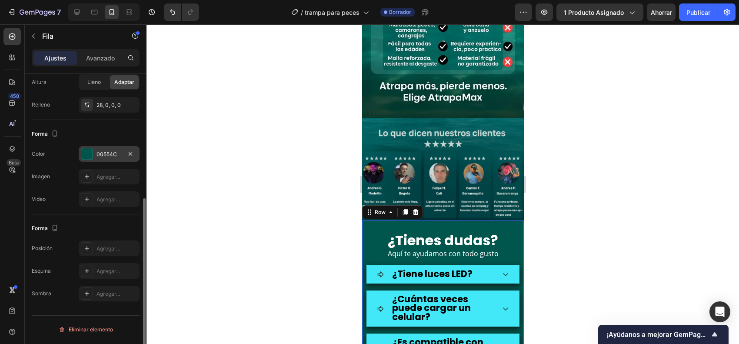
click at [80, 150] on div "00554C" at bounding box center [109, 154] width 61 height 16
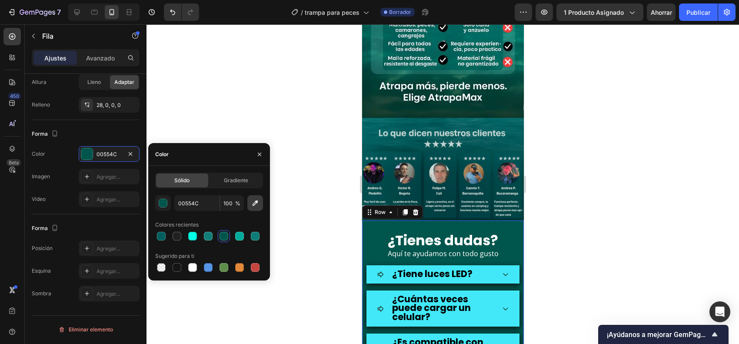
click at [255, 205] on icon "button" at bounding box center [255, 203] width 9 height 9
type input "005456"
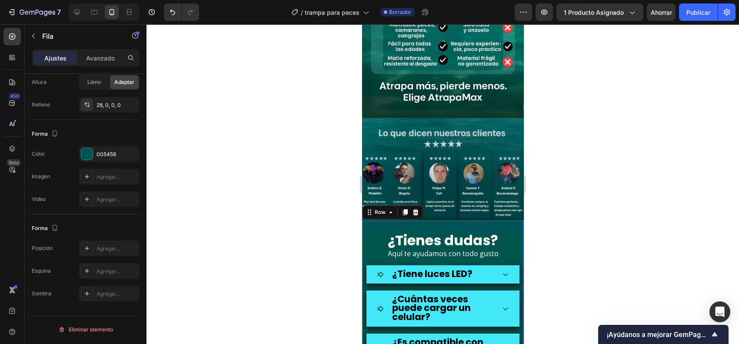
click at [596, 209] on div at bounding box center [442, 183] width 592 height 319
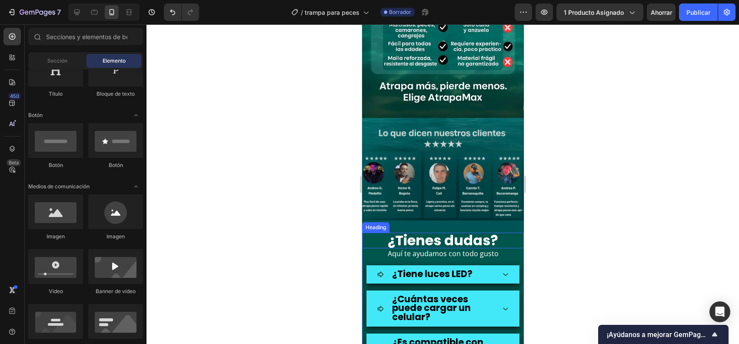
click at [377, 232] on h2 "¿Tienes dudas?" at bounding box center [443, 240] width 162 height 16
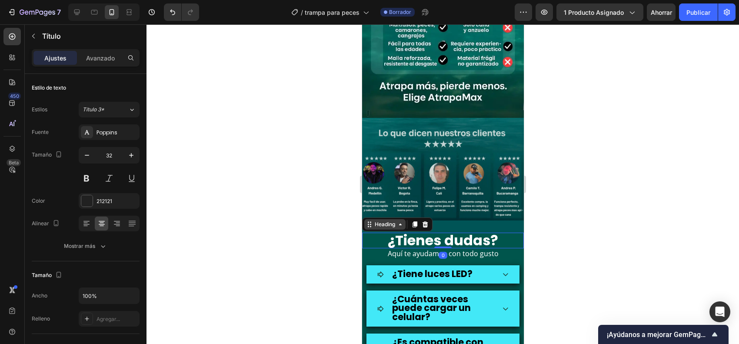
click at [382, 220] on div "Heading" at bounding box center [384, 224] width 24 height 8
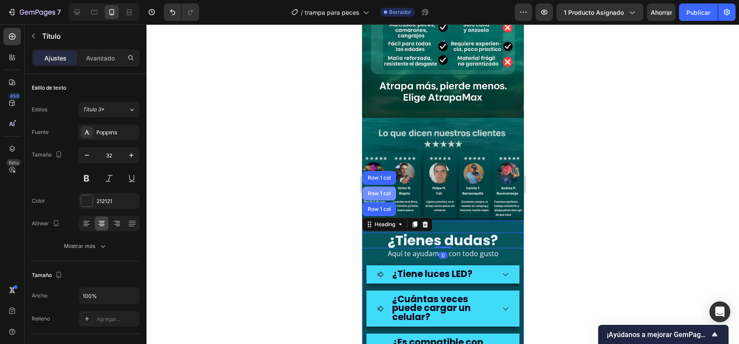
click at [385, 186] on div "Row 1 col" at bounding box center [378, 193] width 33 height 14
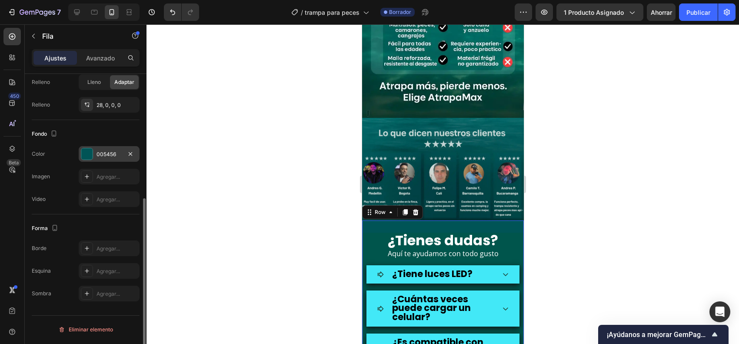
click at [89, 148] on div at bounding box center [87, 154] width 12 height 12
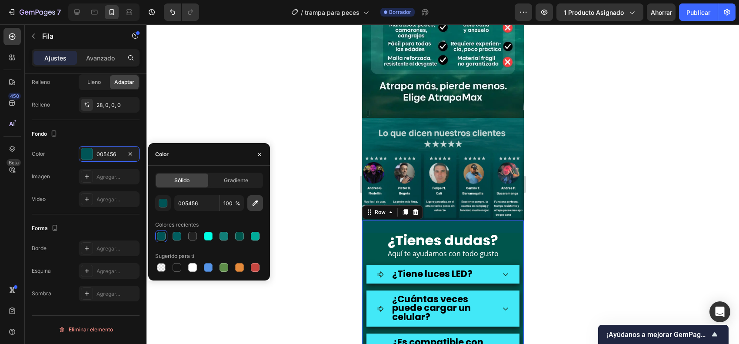
click at [257, 203] on icon "button" at bounding box center [255, 203] width 9 height 9
type input "015254"
click at [565, 231] on div at bounding box center [442, 183] width 592 height 319
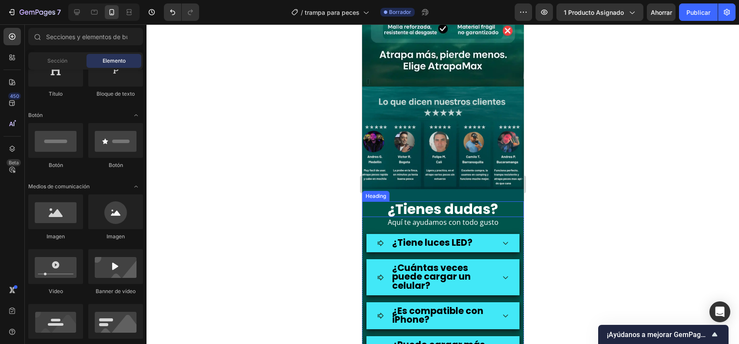
scroll to position [1479, 0]
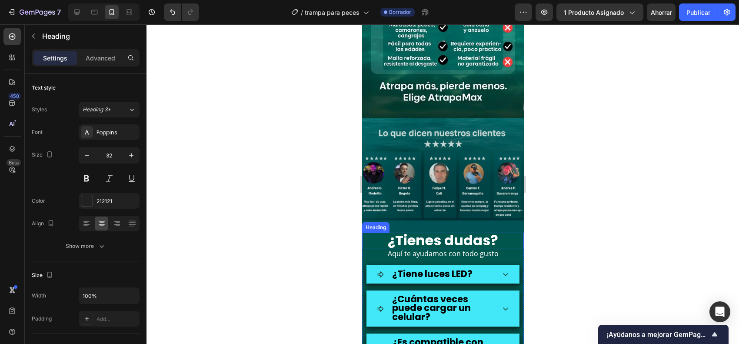
click at [368, 232] on h2 "¿Tienes dudas?" at bounding box center [443, 240] width 162 height 16
click at [384, 217] on div "Heading" at bounding box center [397, 224] width 70 height 14
click at [388, 220] on div "Heading" at bounding box center [384, 224] width 24 height 8
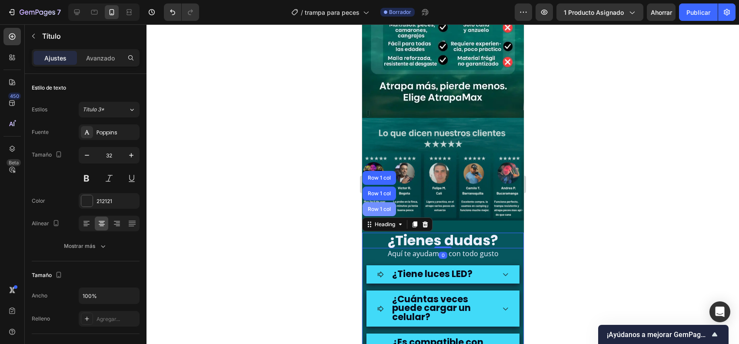
click at [395, 202] on div "Row 1 col" at bounding box center [378, 209] width 33 height 14
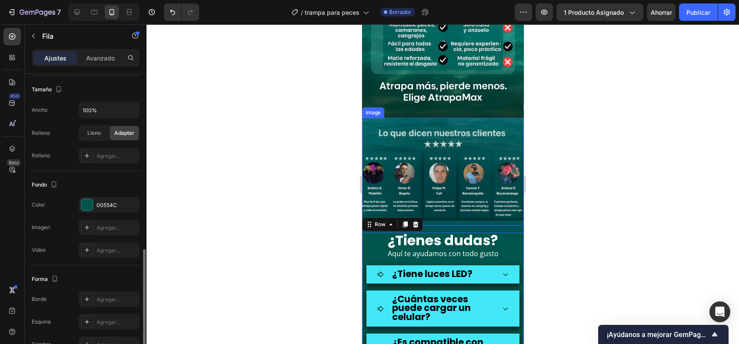
scroll to position [214, 0]
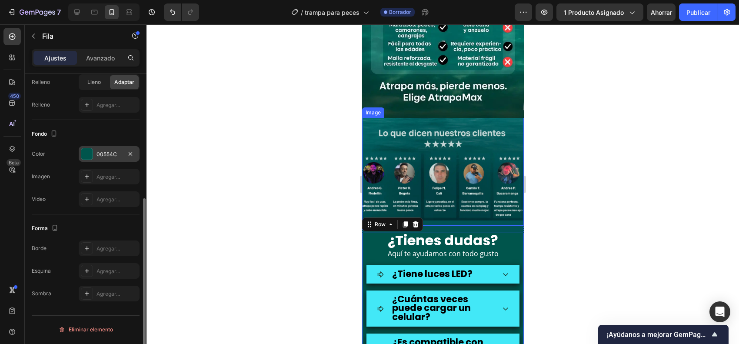
click at [95, 148] on div "00554C" at bounding box center [109, 154] width 61 height 16
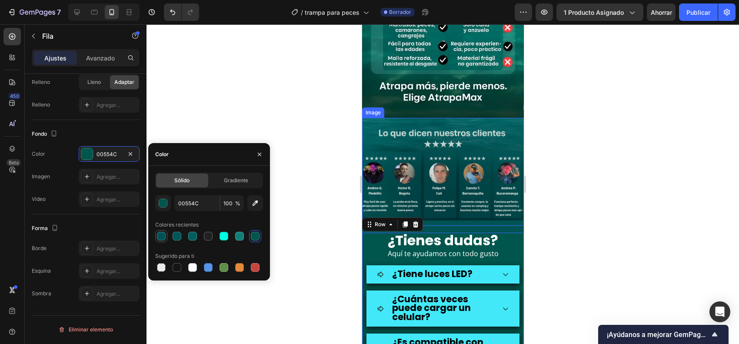
click at [162, 233] on div at bounding box center [161, 236] width 9 height 9
type input "015254"
click at [565, 235] on div at bounding box center [442, 183] width 592 height 319
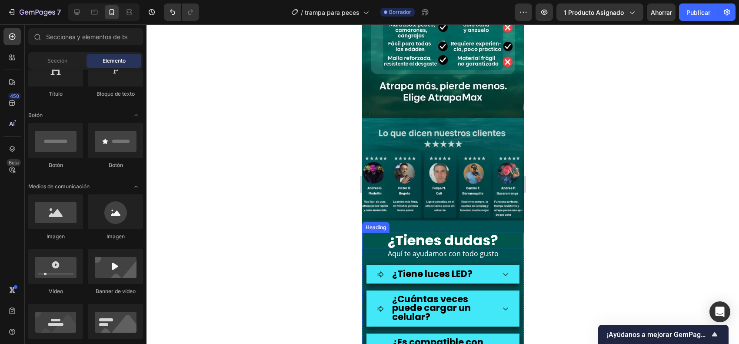
click at [375, 232] on h2 "¿Tienes dudas?" at bounding box center [443, 240] width 162 height 16
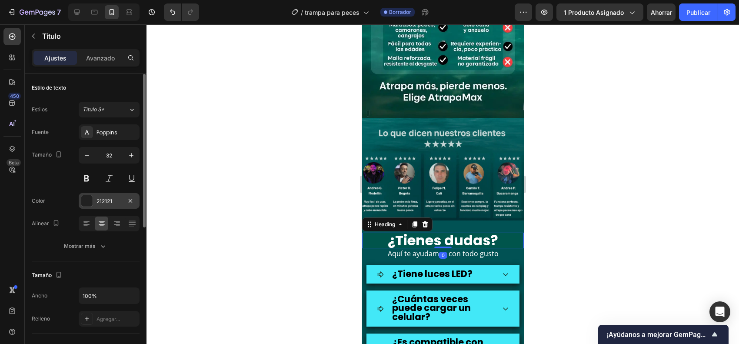
click at [85, 195] on div at bounding box center [87, 201] width 12 height 12
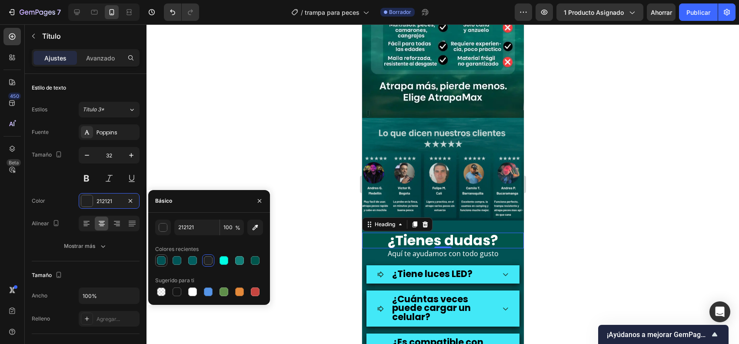
click at [166, 262] on div at bounding box center [161, 260] width 10 height 10
type input "015254"
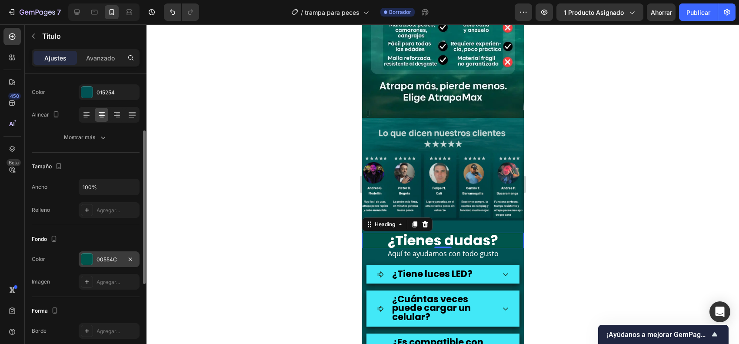
click at [93, 253] on div "00554C" at bounding box center [109, 259] width 61 height 16
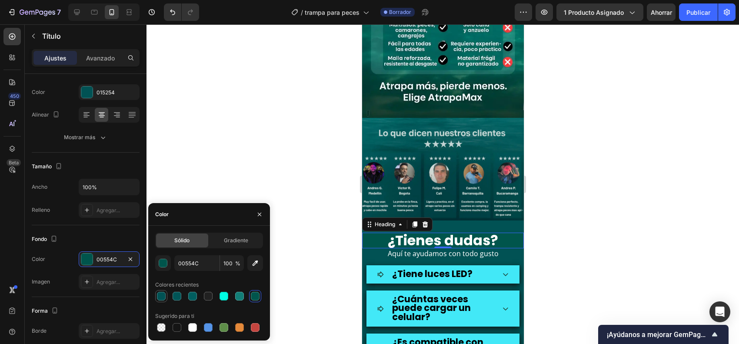
click at [162, 296] on div at bounding box center [161, 296] width 9 height 9
type input "015254"
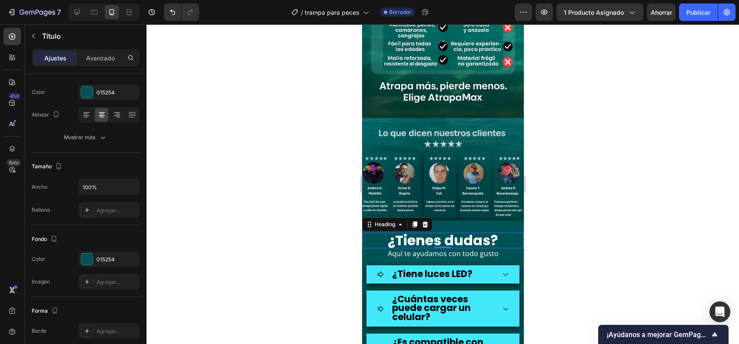
click at [647, 236] on div at bounding box center [442, 183] width 592 height 319
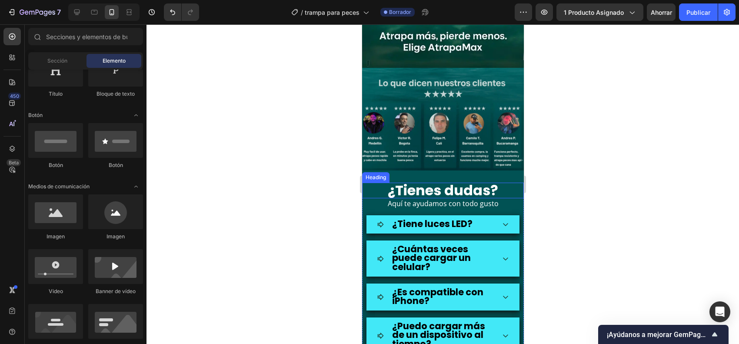
scroll to position [1533, 0]
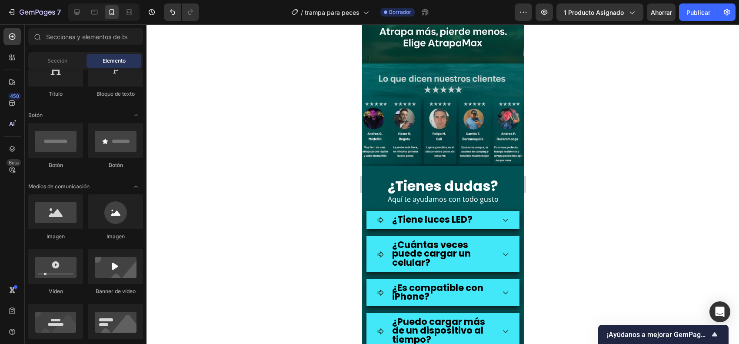
click at [637, 157] on div at bounding box center [442, 183] width 592 height 319
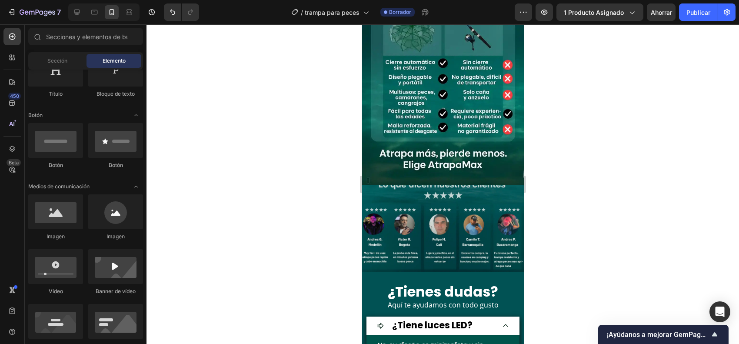
scroll to position [1424, 0]
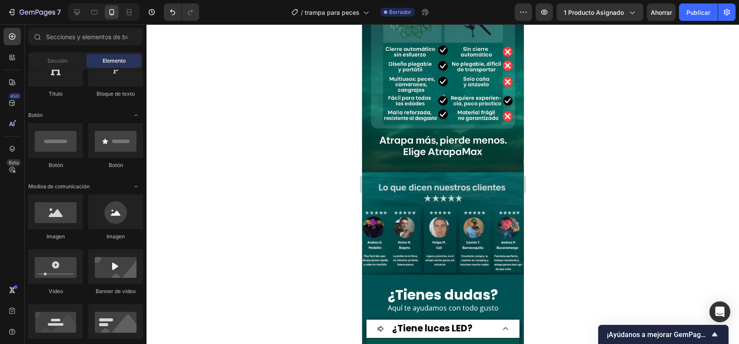
click at [653, 158] on div at bounding box center [442, 183] width 592 height 319
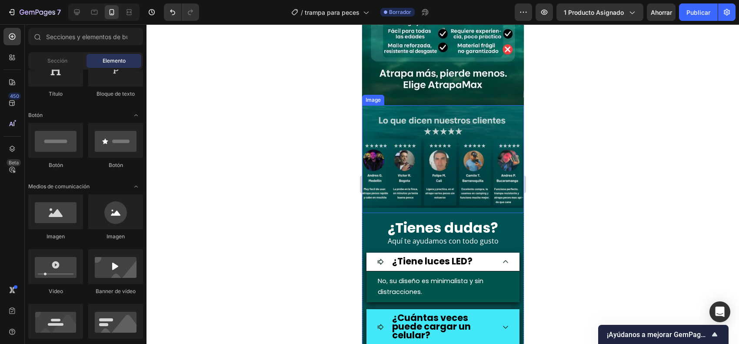
scroll to position [1533, 0]
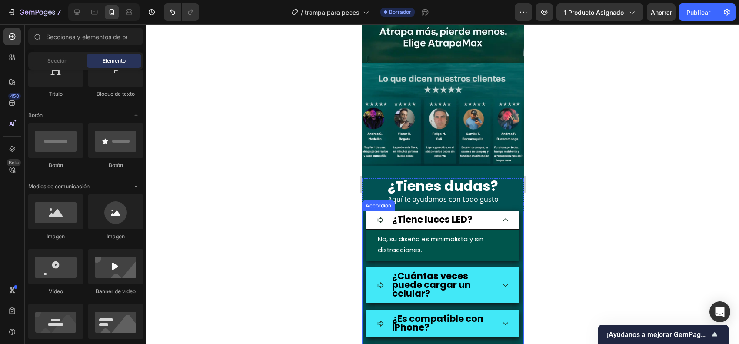
click at [503, 229] on div "No, su diseño es minimalista y sin distracciones. Text block" at bounding box center [442, 244] width 153 height 30
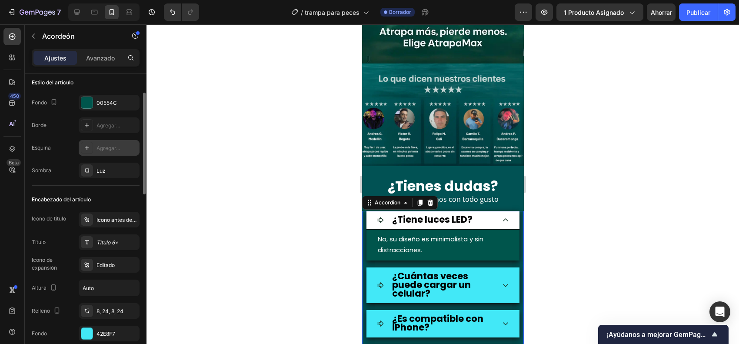
scroll to position [0, 0]
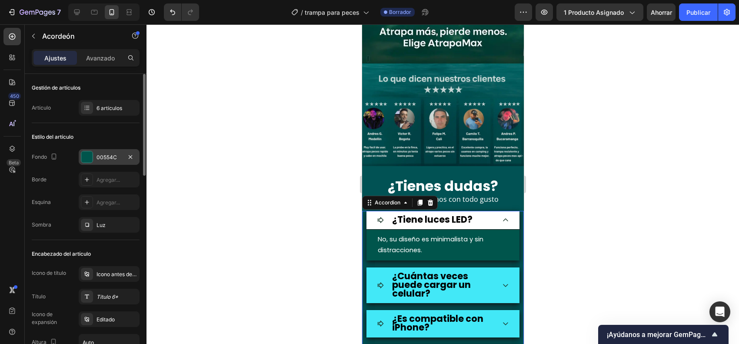
click at [90, 150] on div "00554C" at bounding box center [109, 157] width 61 height 16
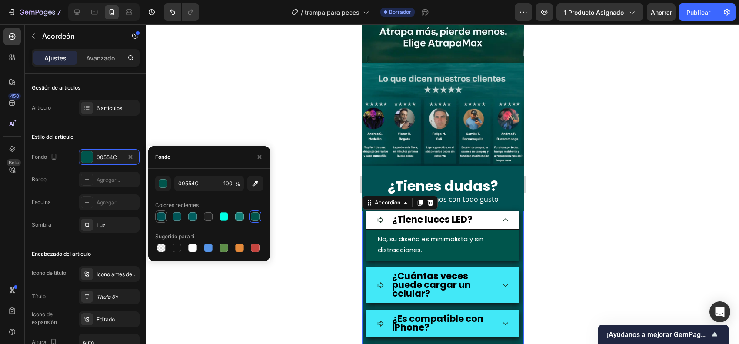
click at [166, 212] on div at bounding box center [161, 216] width 12 height 12
type input "015254"
click at [502, 218] on icon at bounding box center [504, 219] width 5 height 3
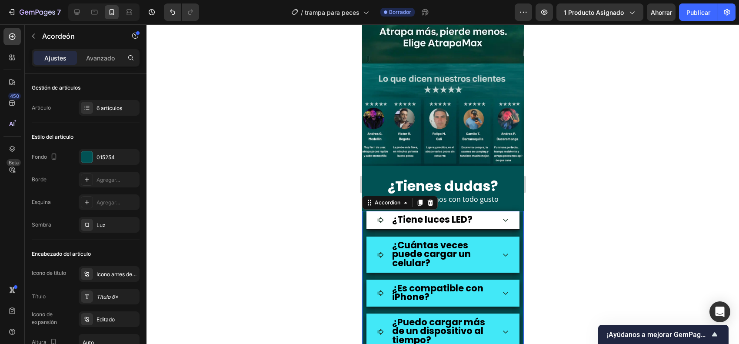
click at [600, 188] on div at bounding box center [442, 183] width 592 height 319
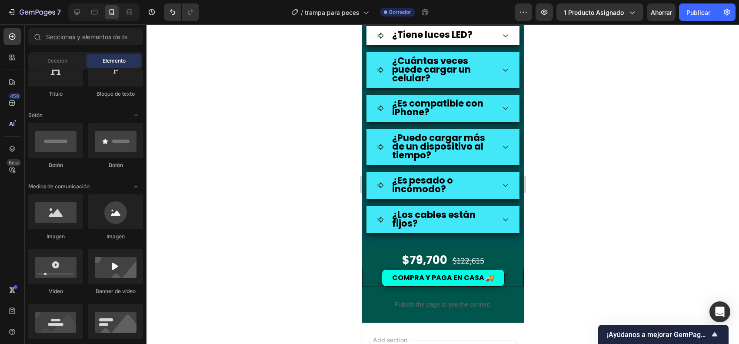
scroll to position [1696, 0]
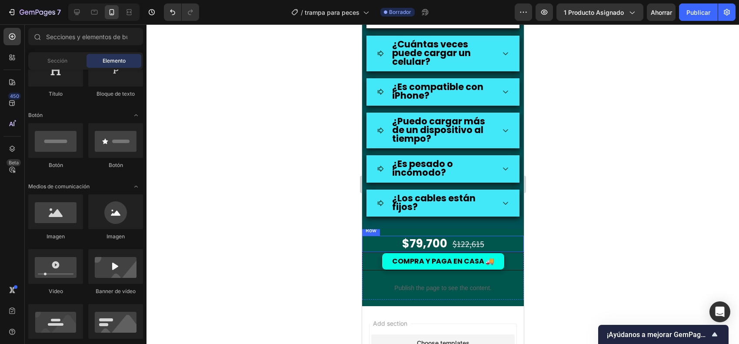
click at [375, 236] on div "$79,700 Price Price $122,615 Price Price Row" at bounding box center [443, 244] width 162 height 17
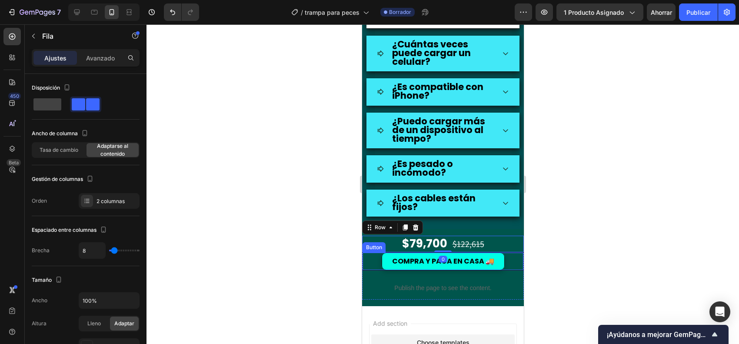
click at [368, 258] on div "COMPRA Y PAGA EN CASA 🚚 Button" at bounding box center [443, 261] width 162 height 18
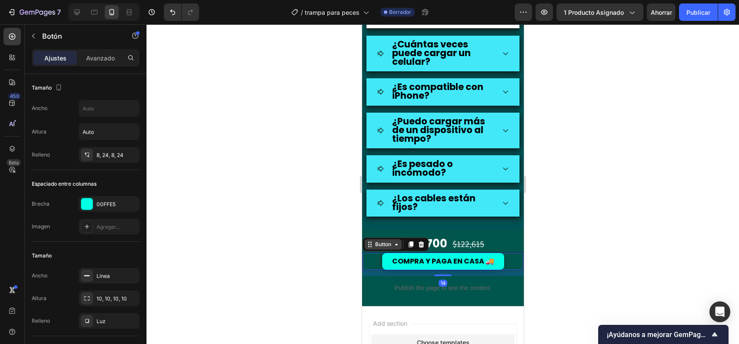
click at [375, 242] on div "Button" at bounding box center [383, 244] width 20 height 8
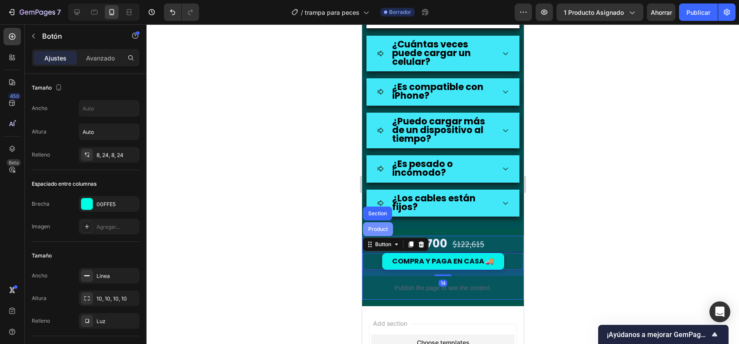
click at [379, 229] on div "Product" at bounding box center [377, 228] width 23 height 5
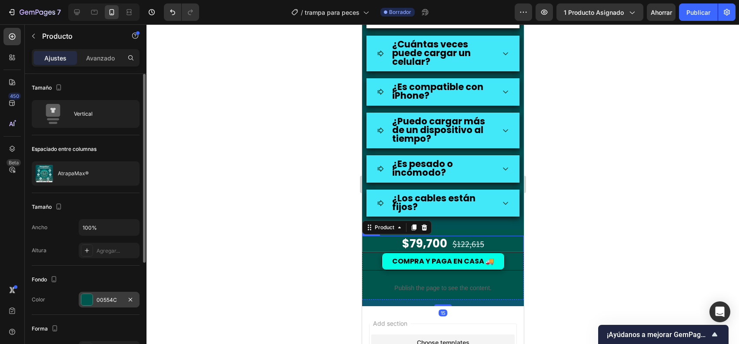
click at [90, 294] on div at bounding box center [87, 299] width 12 height 12
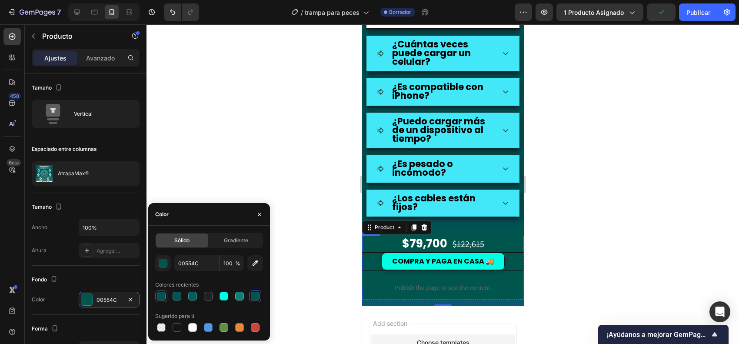
click at [165, 295] on div at bounding box center [161, 296] width 10 height 10
type input "015254"
drag, startPoint x: 570, startPoint y: 272, endPoint x: 540, endPoint y: 269, distance: 29.6
click at [570, 272] on div at bounding box center [442, 183] width 592 height 319
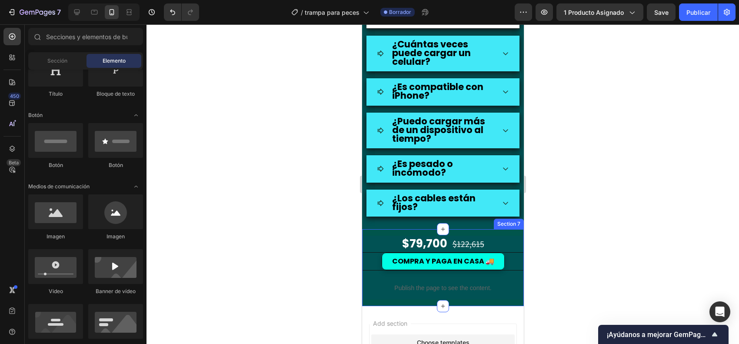
click at [489, 231] on div "$79,700 Price Price $122,615 Price Price Row COMPRA Y PAGA EN CASA 🚚 Button Pub…" at bounding box center [443, 267] width 162 height 77
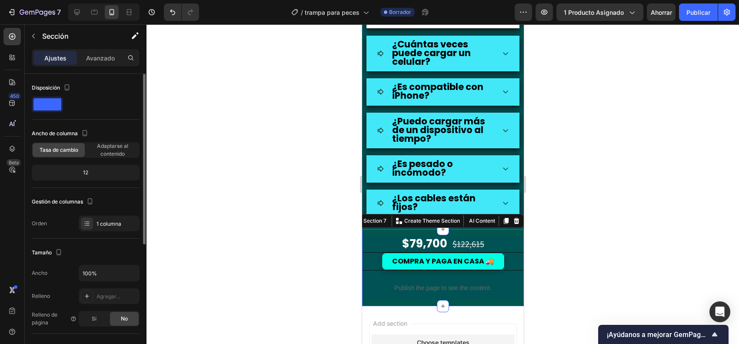
scroll to position [54, 0]
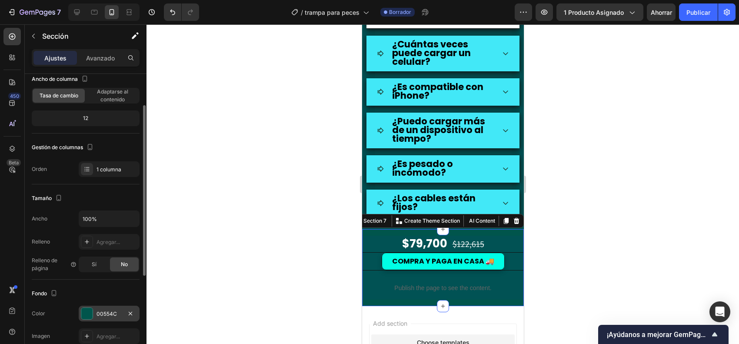
click at [94, 311] on div "00554C" at bounding box center [109, 313] width 61 height 16
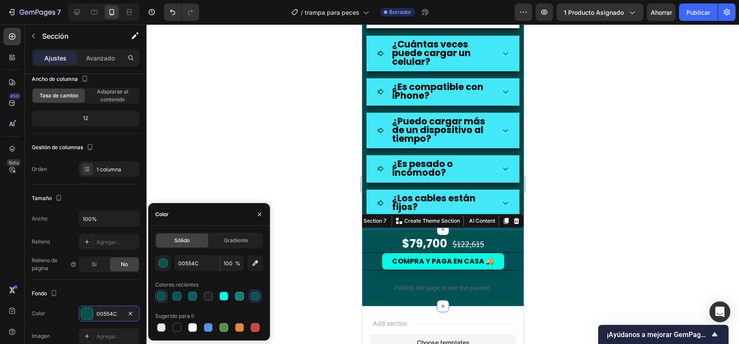
click at [155, 290] on div at bounding box center [161, 296] width 12 height 12
type input "015254"
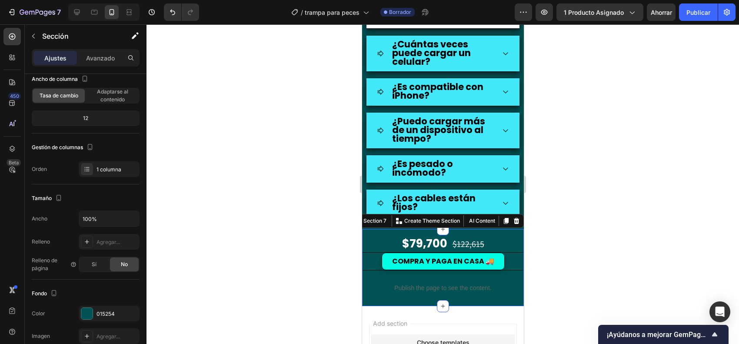
click at [545, 216] on div at bounding box center [442, 183] width 592 height 319
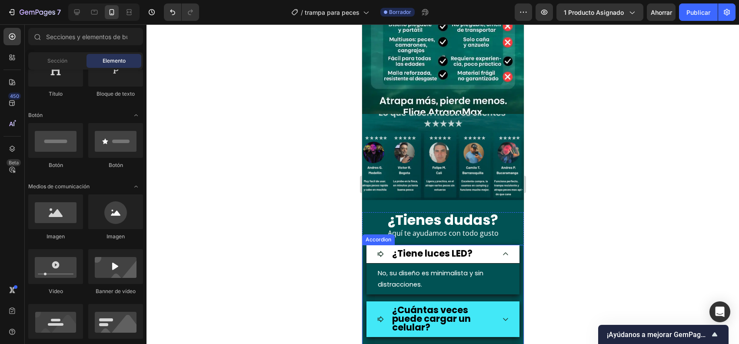
scroll to position [1479, 0]
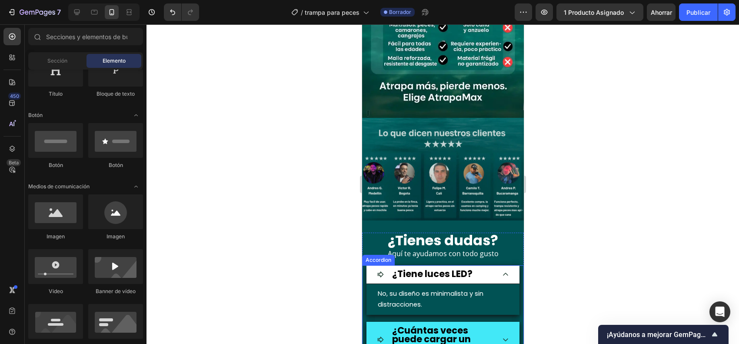
click at [500, 265] on div "¿Tiene luces LED?" at bounding box center [442, 274] width 153 height 19
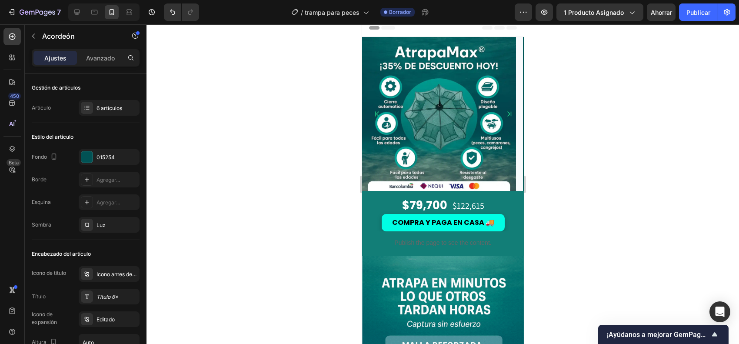
scroll to position [0, 0]
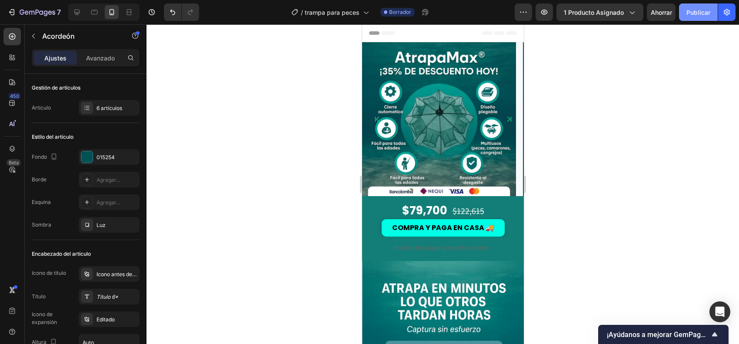
click at [700, 13] on button "Publicar" at bounding box center [698, 11] width 39 height 17
click at [410, 199] on div "$79,700 Price Price $122,615 Price Price Row COMPRA Y PAGA EN CASA 🚚 Button Pub…" at bounding box center [443, 231] width 162 height 70
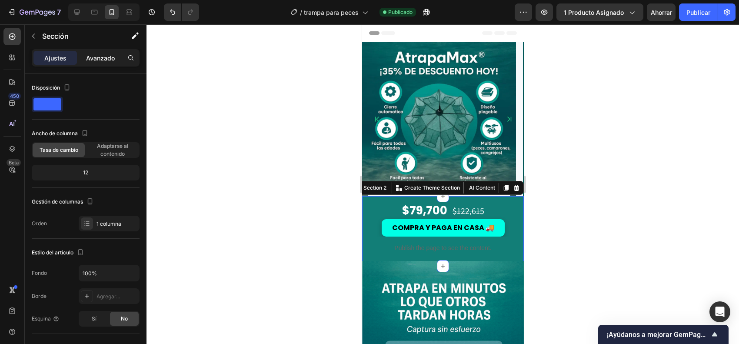
click at [109, 51] on div "Avanzado" at bounding box center [100, 58] width 43 height 14
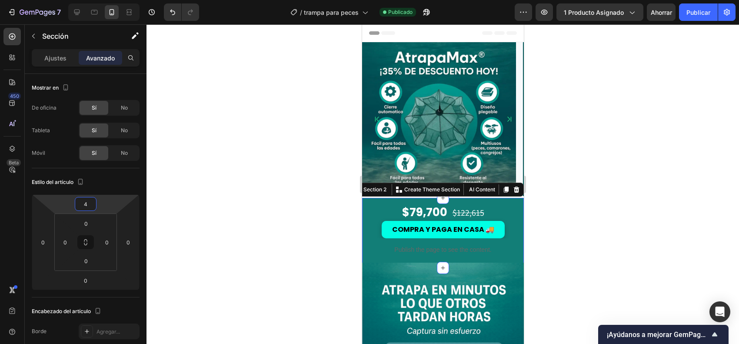
type input "6"
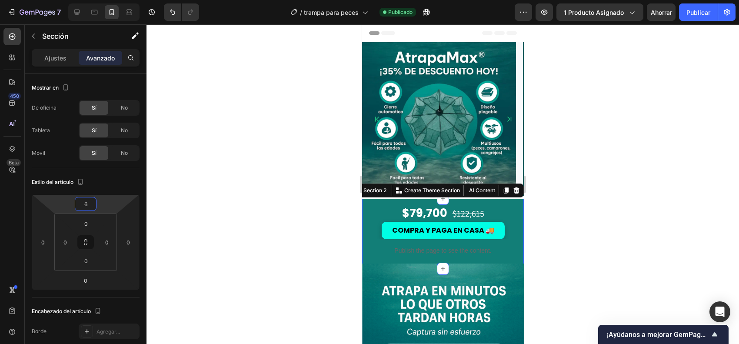
click at [108, 0] on html "7 Version history / trampa para peces Publicado Avance 1 producto asignado Ahor…" at bounding box center [369, 0] width 739 height 0
click at [552, 114] on div at bounding box center [442, 183] width 592 height 319
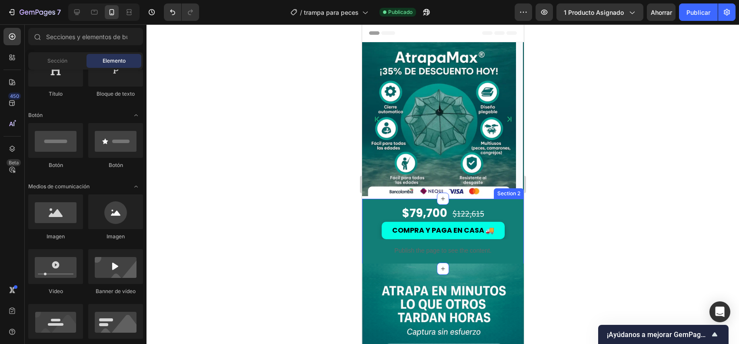
click at [387, 203] on div "$79,700 Price Price $122,615 Price Price Row COMPRA Y PAGA EN CASA 🚚 Button Pub…" at bounding box center [443, 234] width 162 height 70
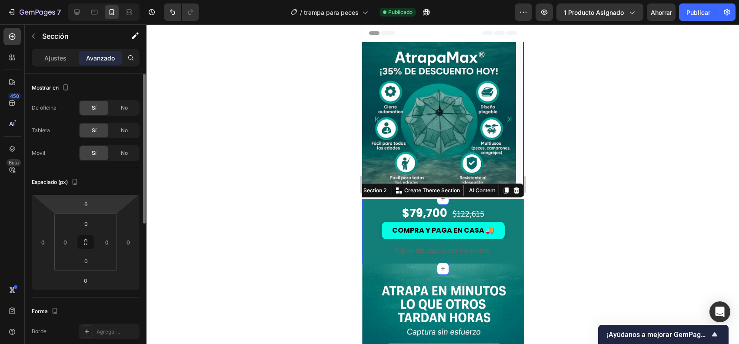
click at [103, 0] on html "7 Version history / trampa para peces Publicado Avance 1 producto asignado Ahor…" at bounding box center [369, 0] width 739 height 0
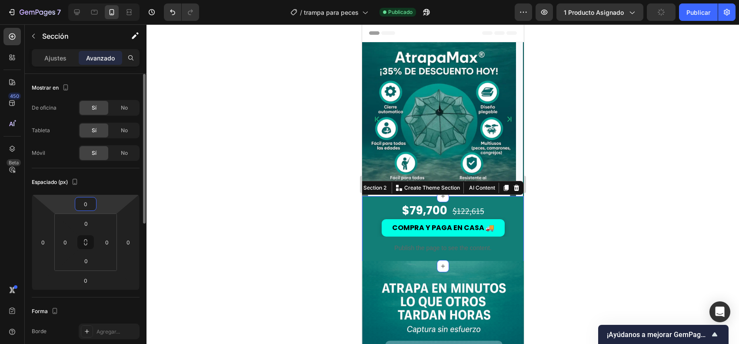
type input "0"
click at [385, 206] on div "$79,700 Price Price $122,615 Price Price Row" at bounding box center [443, 210] width 162 height 17
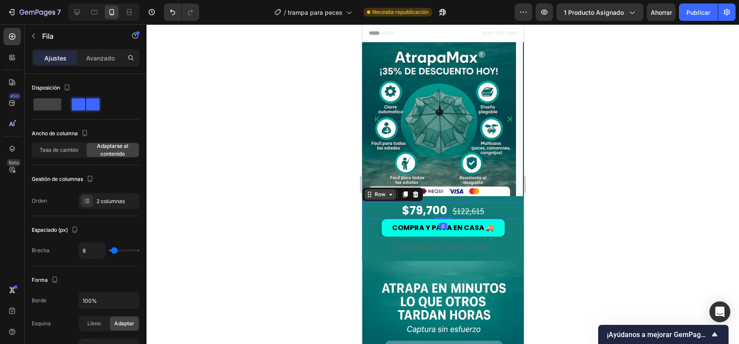
click at [387, 197] on icon at bounding box center [390, 194] width 7 height 7
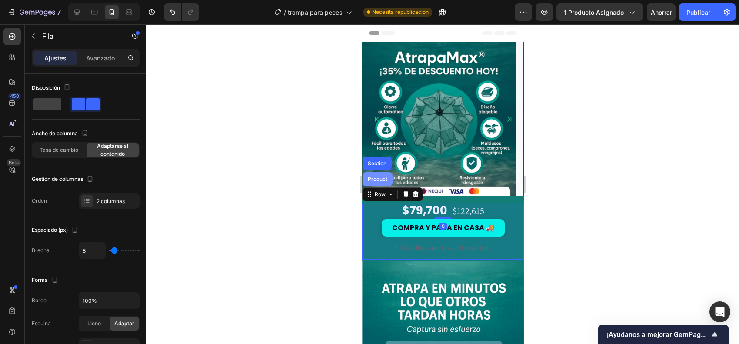
click at [388, 186] on div "Product" at bounding box center [377, 179] width 30 height 14
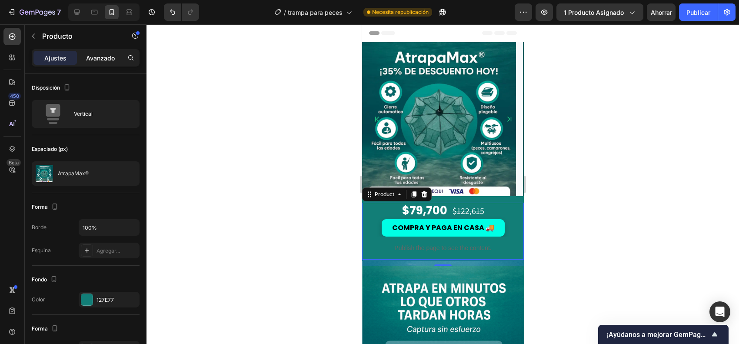
click at [105, 57] on font "Avanzado" at bounding box center [100, 57] width 29 height 7
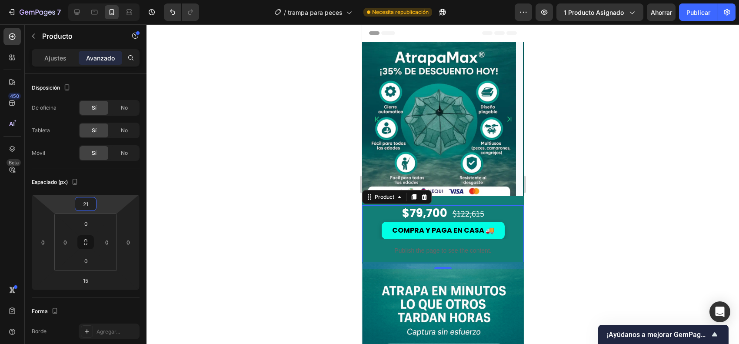
type input "25"
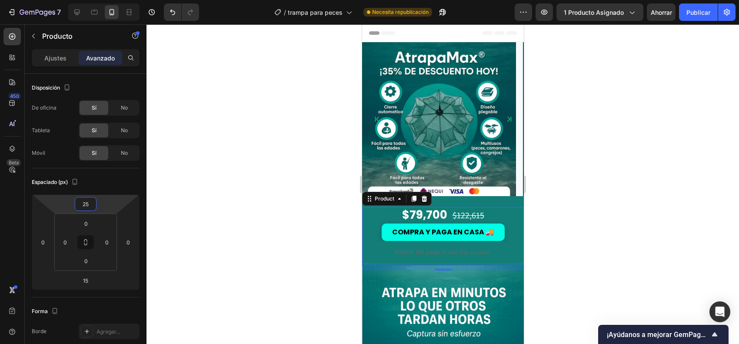
click at [110, 0] on html "7 Version history / trampa para peces Necesita republicación Avance 1 producto …" at bounding box center [369, 0] width 739 height 0
click at [617, 224] on div at bounding box center [442, 183] width 592 height 319
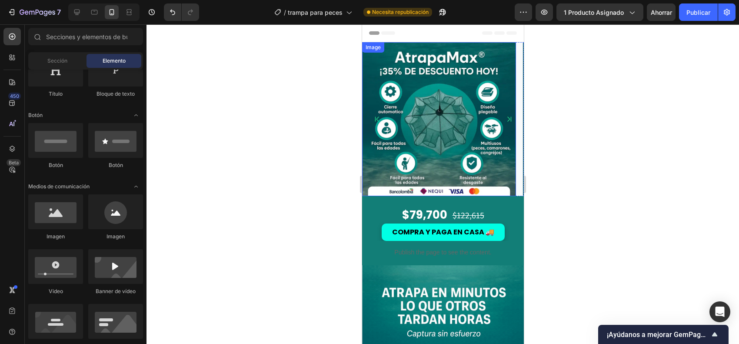
drag, startPoint x: 344, startPoint y: 183, endPoint x: 339, endPoint y: 185, distance: 5.0
click at [339, 185] on div at bounding box center [442, 183] width 592 height 319
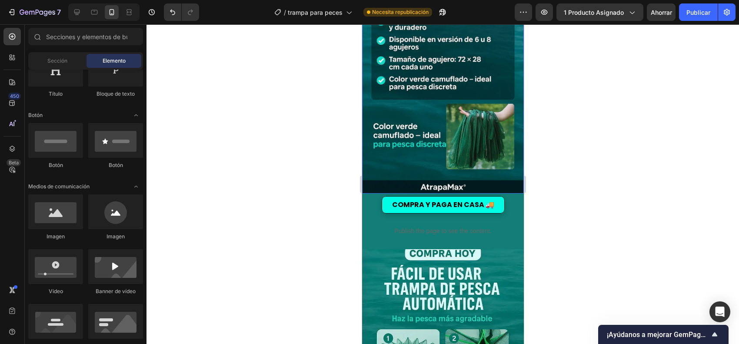
scroll to position [597, 0]
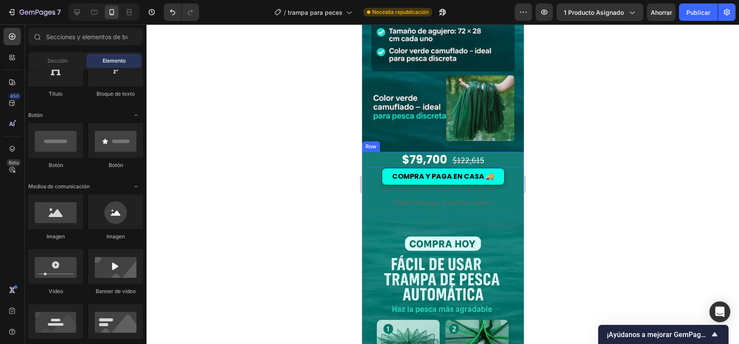
click at [384, 152] on div "$79,700 Price Price $122,615 Price Price Row" at bounding box center [443, 160] width 162 height 17
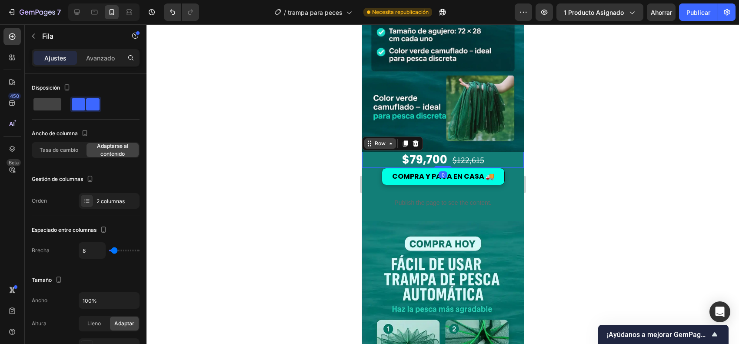
click at [385, 139] on div "Row" at bounding box center [379, 143] width 14 height 8
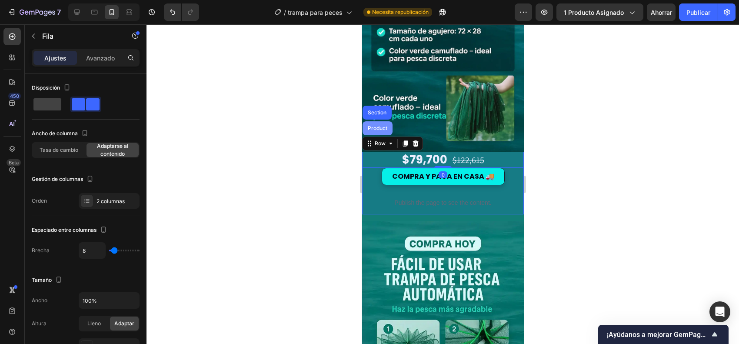
click at [385, 121] on div "Product" at bounding box center [377, 128] width 30 height 14
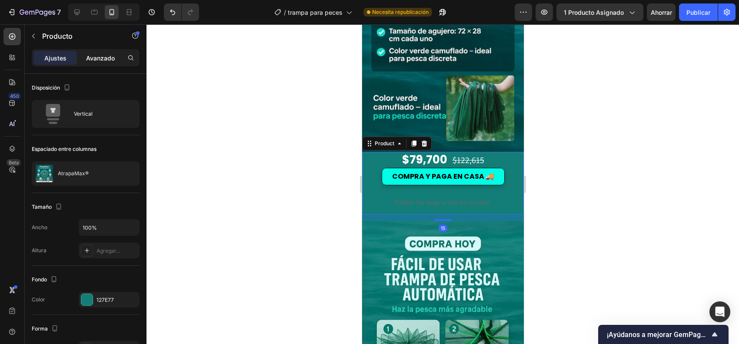
click at [105, 55] on font "Avanzado" at bounding box center [100, 57] width 29 height 7
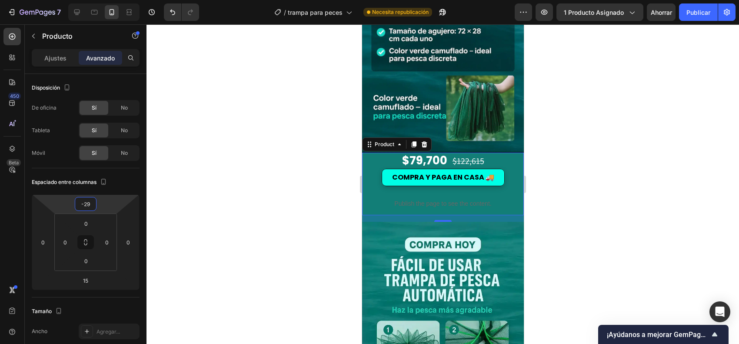
type input "-31"
click at [103, 0] on html "7 Version history / trampa para peces Necesita republicación Avance 1 producto …" at bounding box center [369, 0] width 739 height 0
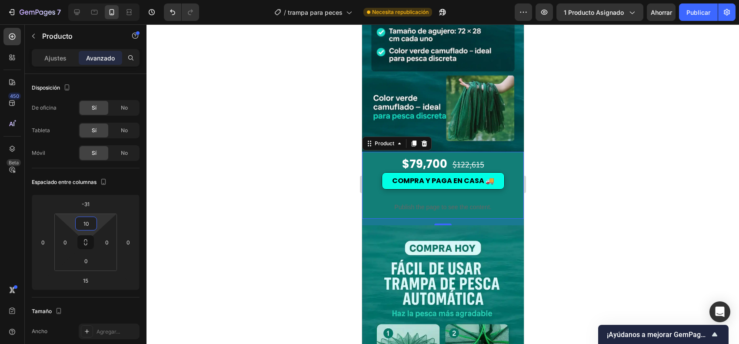
type input "12"
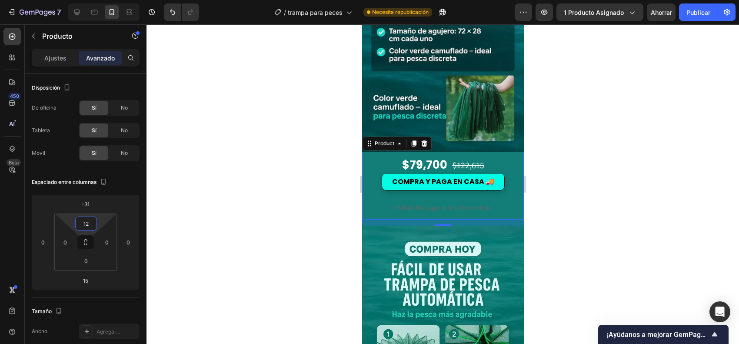
click at [100, 0] on html "7 Version history / trampa para peces Necesita republicación Avance 1 producto …" at bounding box center [369, 0] width 739 height 0
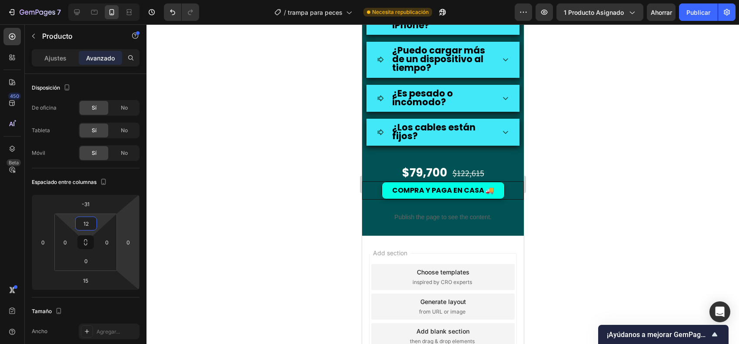
scroll to position [1806, 0]
click at [692, 11] on font "Publicar" at bounding box center [698, 12] width 24 height 7
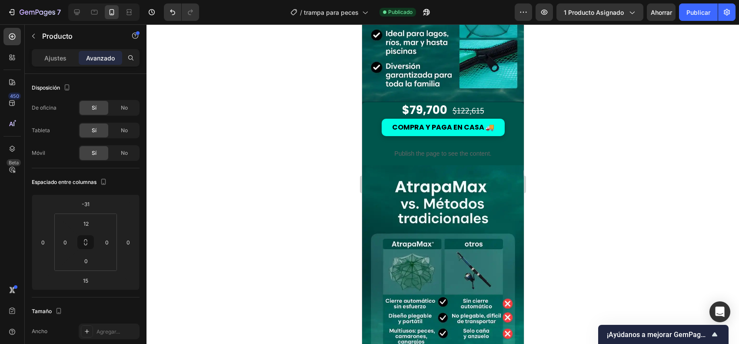
scroll to position [1100, 0]
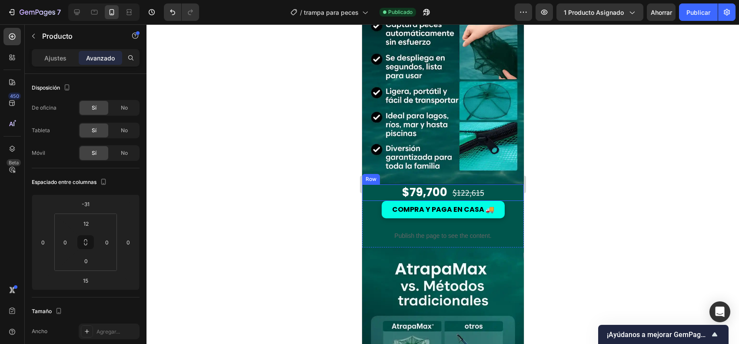
click at [370, 184] on div "$79,700 Price Price $122,615 Price Price Row" at bounding box center [443, 192] width 162 height 17
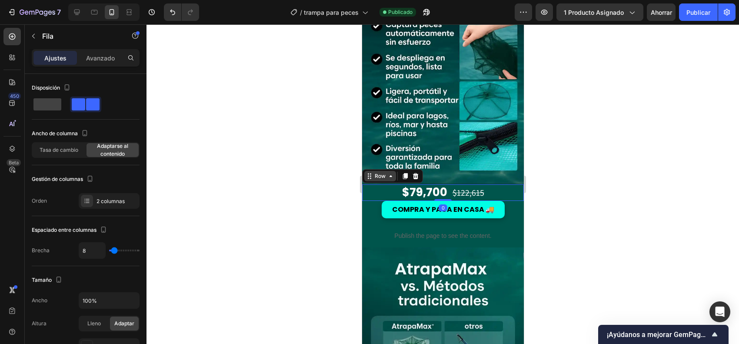
click at [382, 171] on div "Row" at bounding box center [380, 176] width 32 height 10
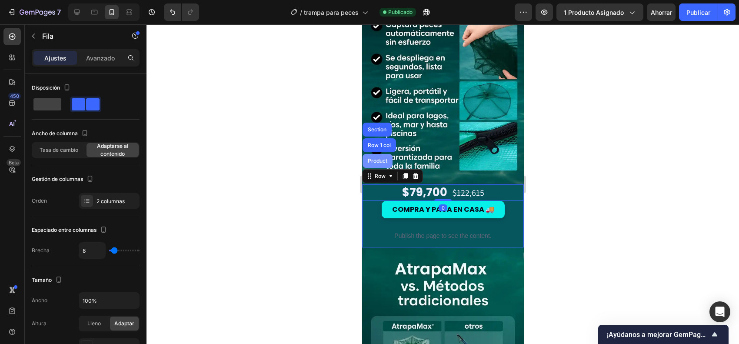
click at [388, 154] on div "Product" at bounding box center [377, 161] width 30 height 14
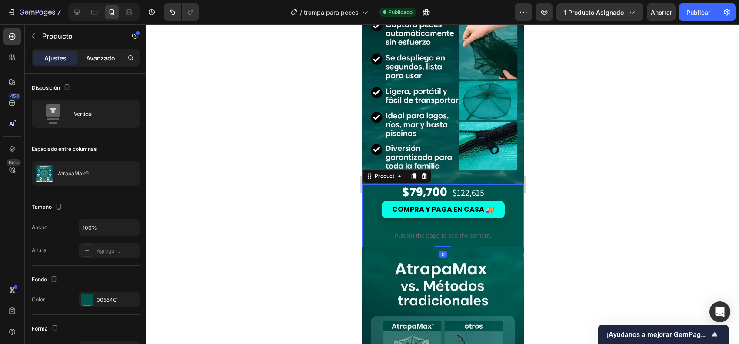
click at [110, 54] on font "Avanzado" at bounding box center [100, 57] width 29 height 7
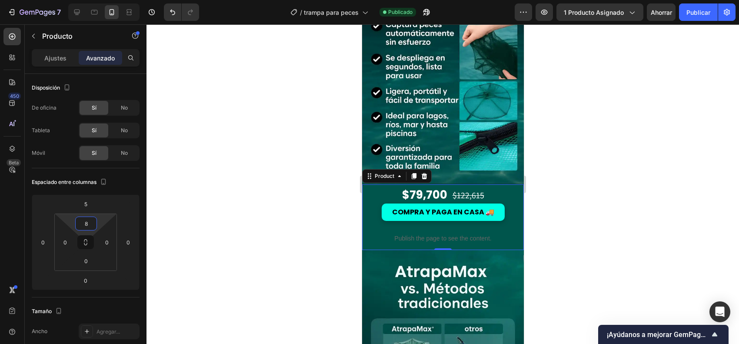
type input "12"
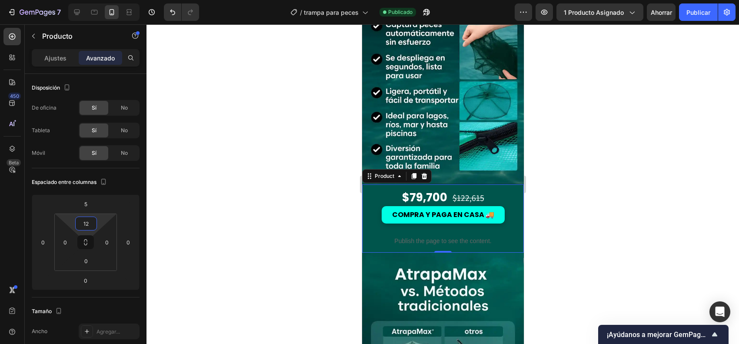
drag, startPoint x: 103, startPoint y: 226, endPoint x: 107, endPoint y: 222, distance: 5.6
click at [107, 0] on html "7 Version history / trampa para peces Publicado Avance 1 producto asignado Ahor…" at bounding box center [369, 0] width 739 height 0
drag, startPoint x: 590, startPoint y: 149, endPoint x: 571, endPoint y: 155, distance: 20.1
click at [590, 149] on div at bounding box center [442, 183] width 592 height 319
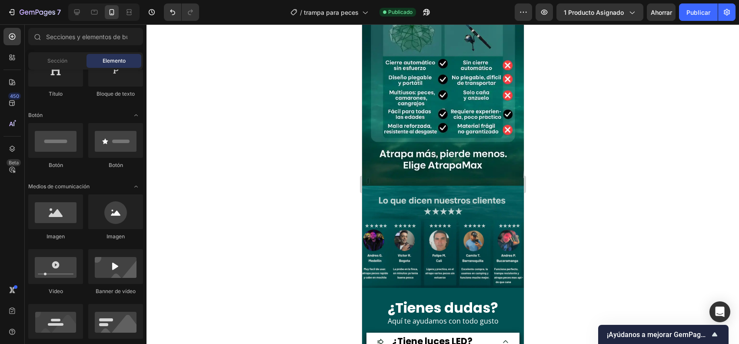
scroll to position [1426, 0]
click at [694, 18] on button "Publicar" at bounding box center [698, 11] width 39 height 17
click at [33, 7] on div "7" at bounding box center [40, 12] width 41 height 10
